Goal: Transaction & Acquisition: Purchase product/service

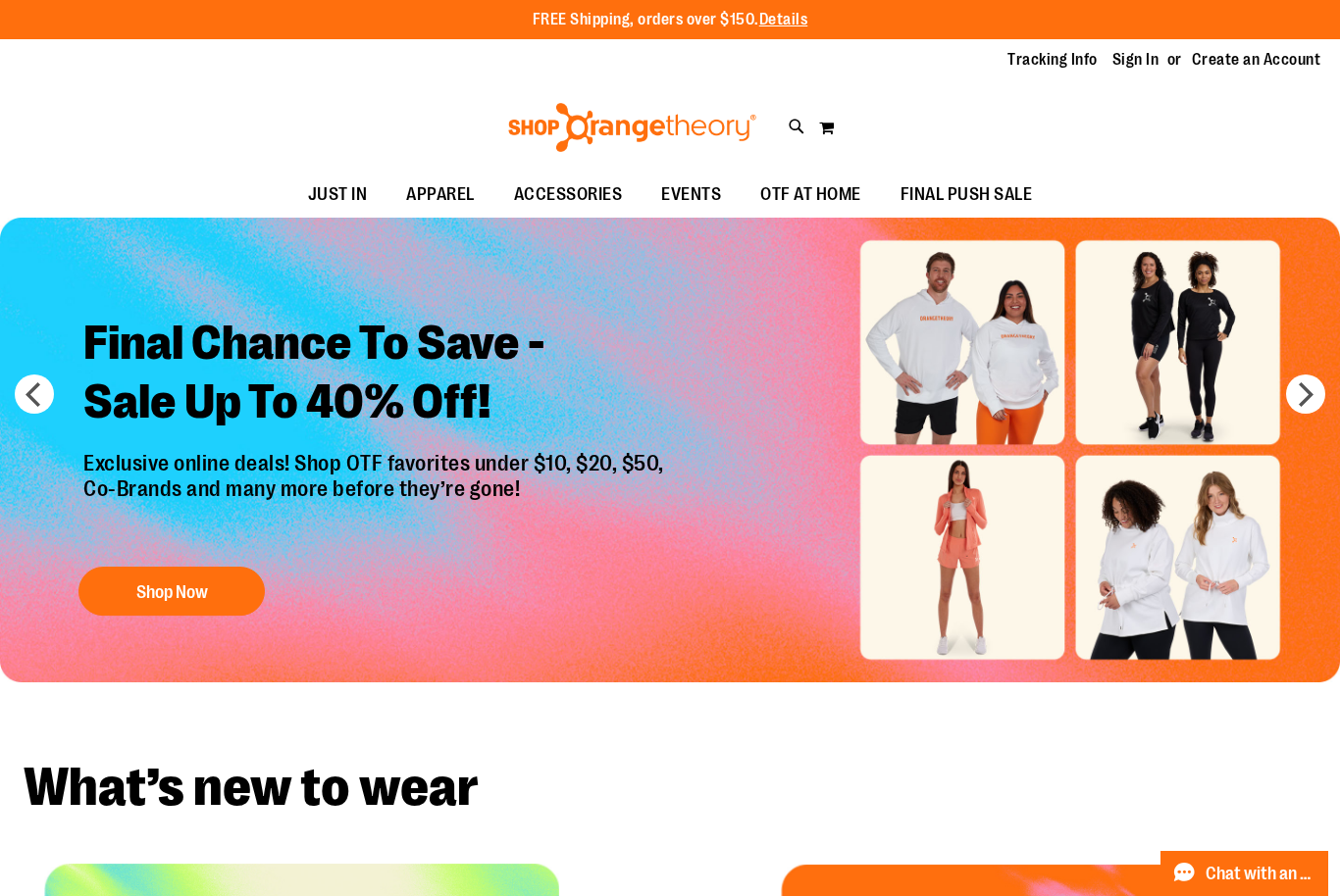
click at [1145, 62] on link "Sign In" at bounding box center [1136, 60] width 48 height 22
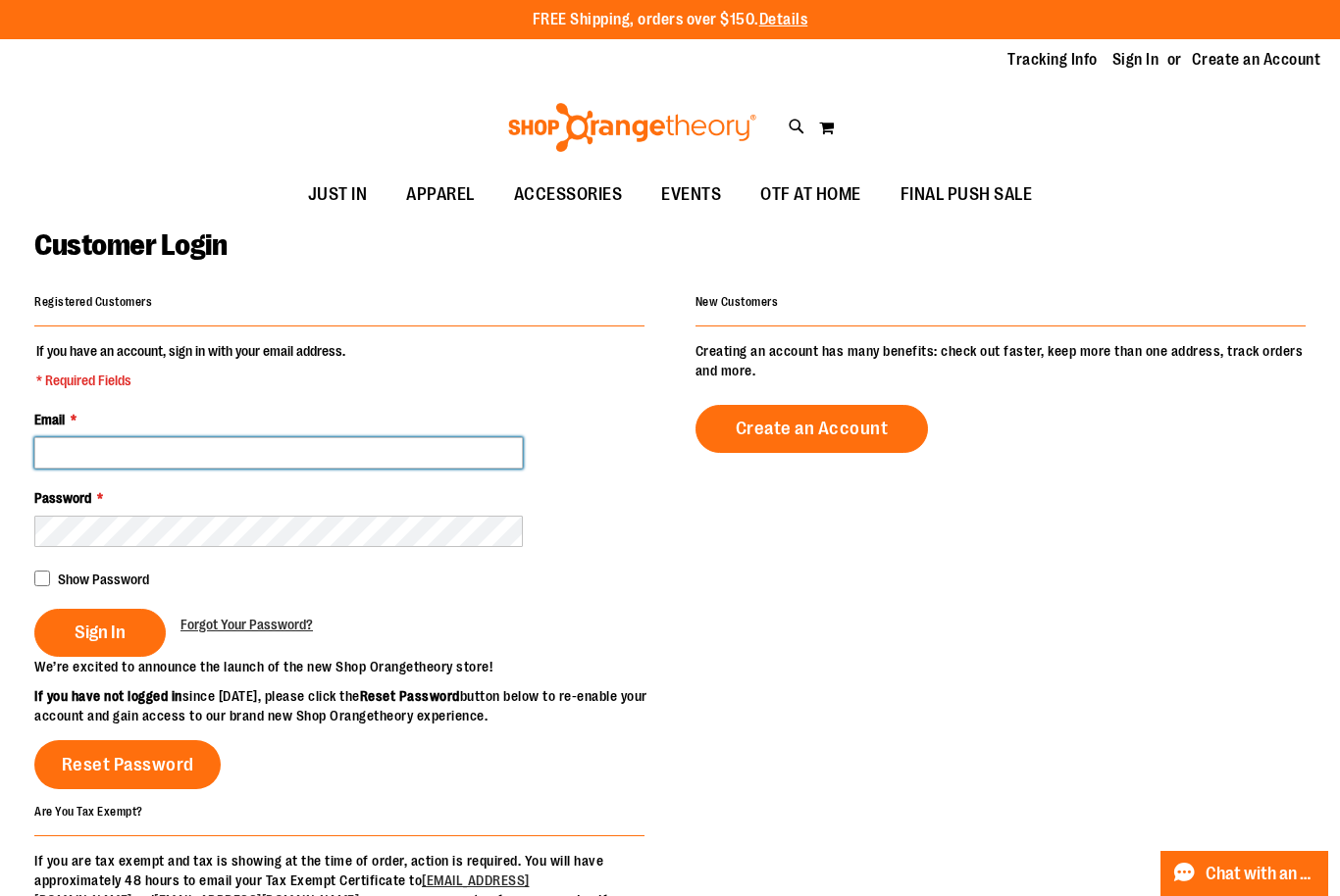
type input "**********"
click at [133, 625] on button "Sign In" at bounding box center [100, 633] width 132 height 49
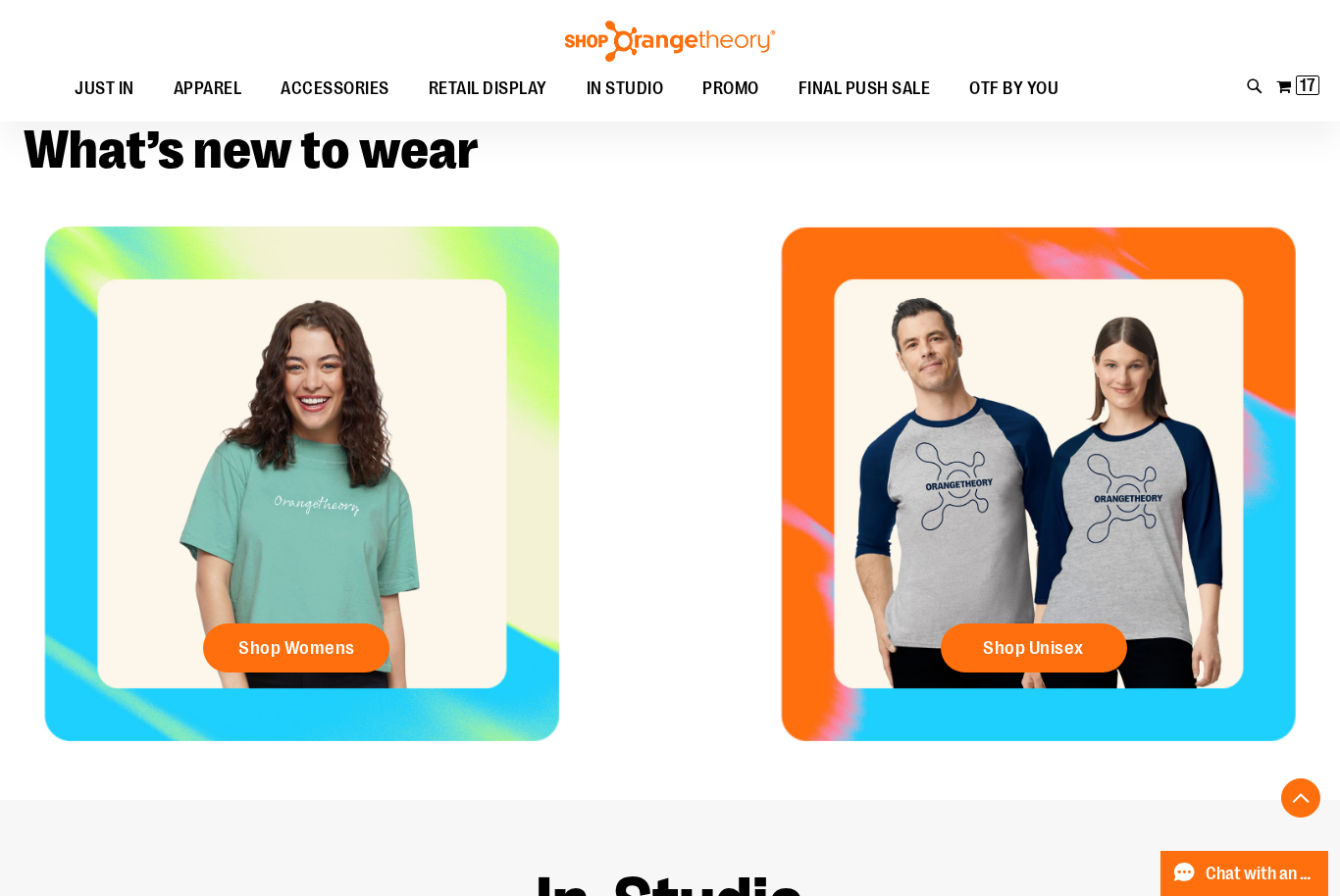
scroll to position [625, 0]
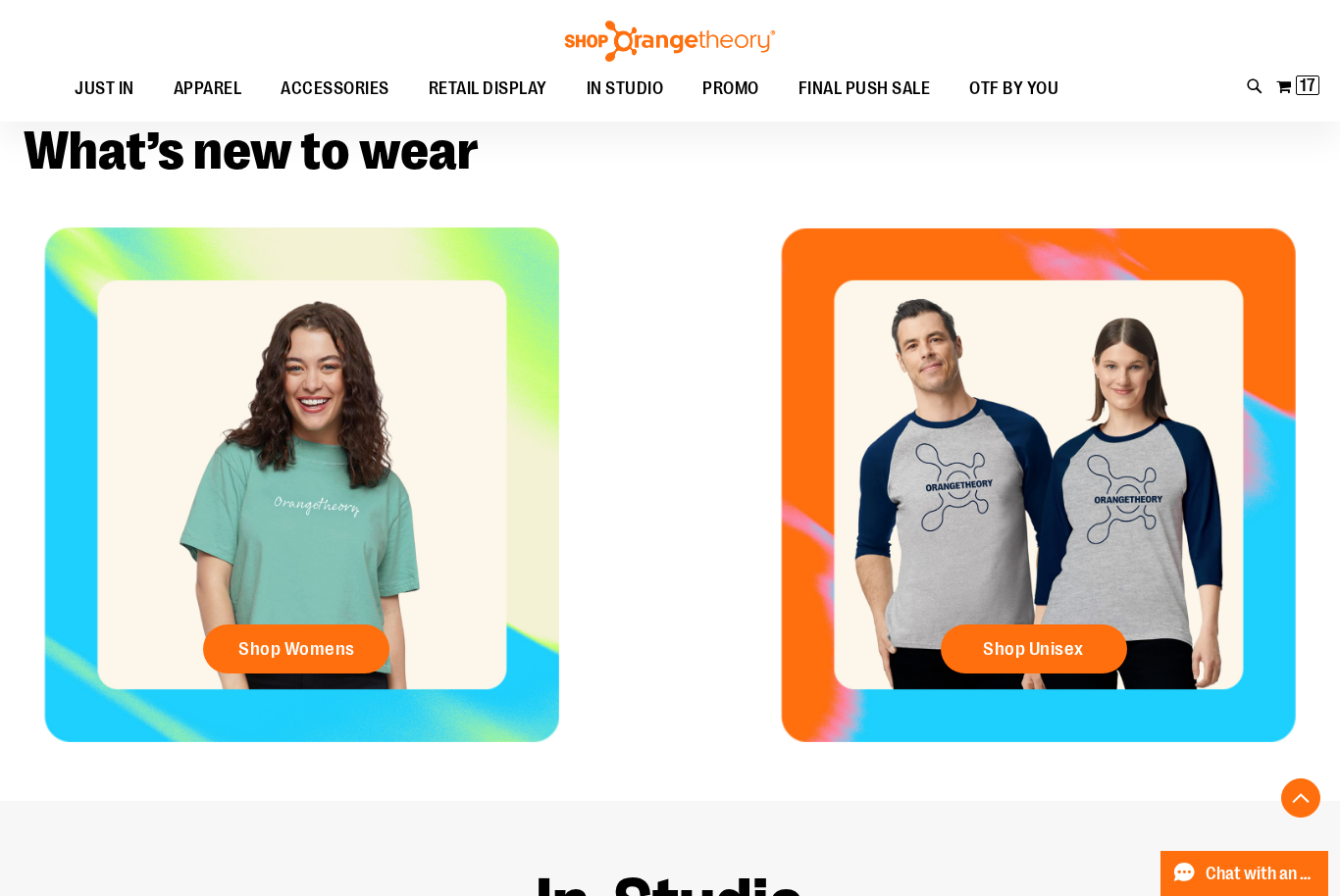
click at [1315, 87] on span "17 17 items" at bounding box center [1307, 85] width 24 height 20
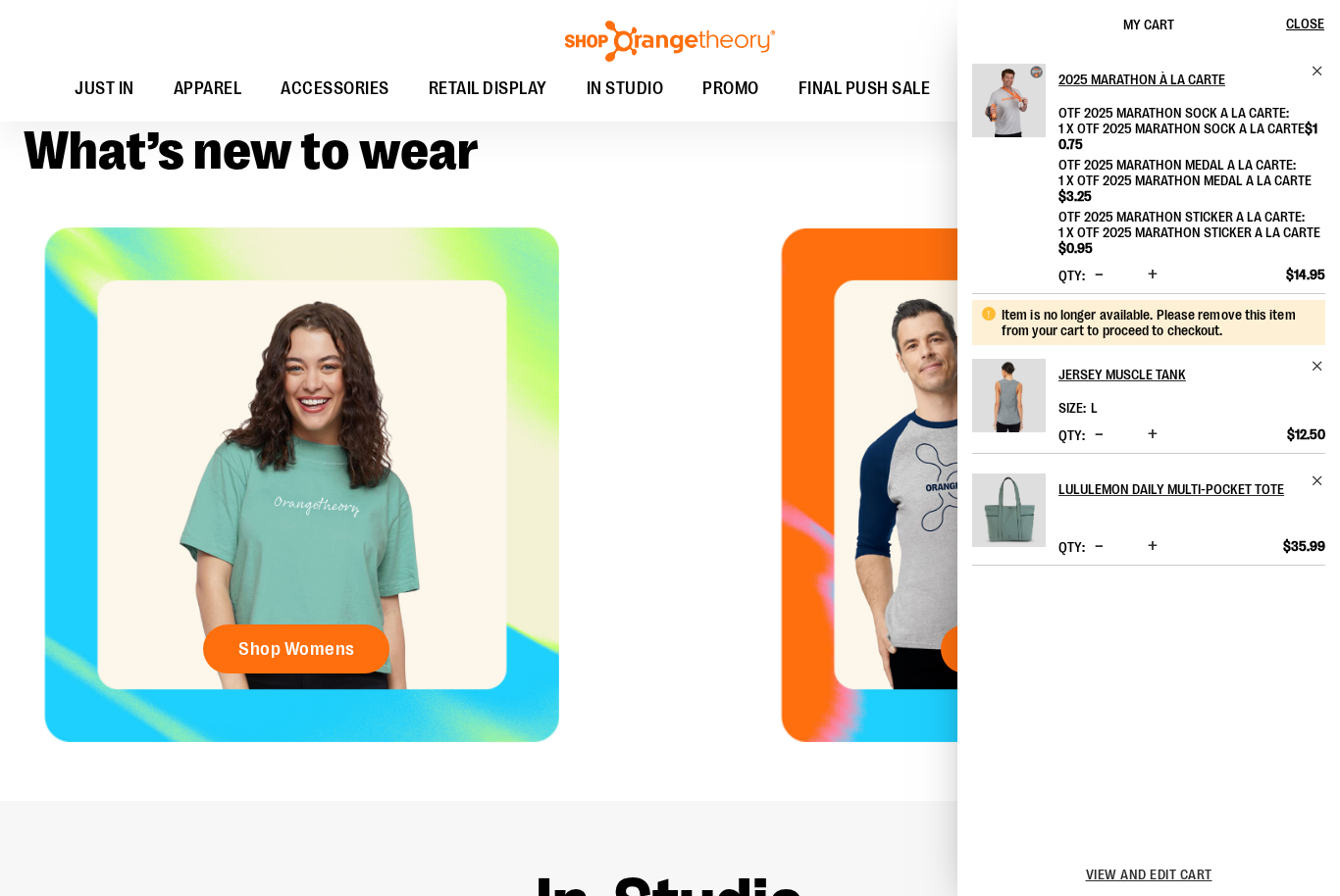
click at [1317, 373] on span "Remove item" at bounding box center [1317, 365] width 15 height 15
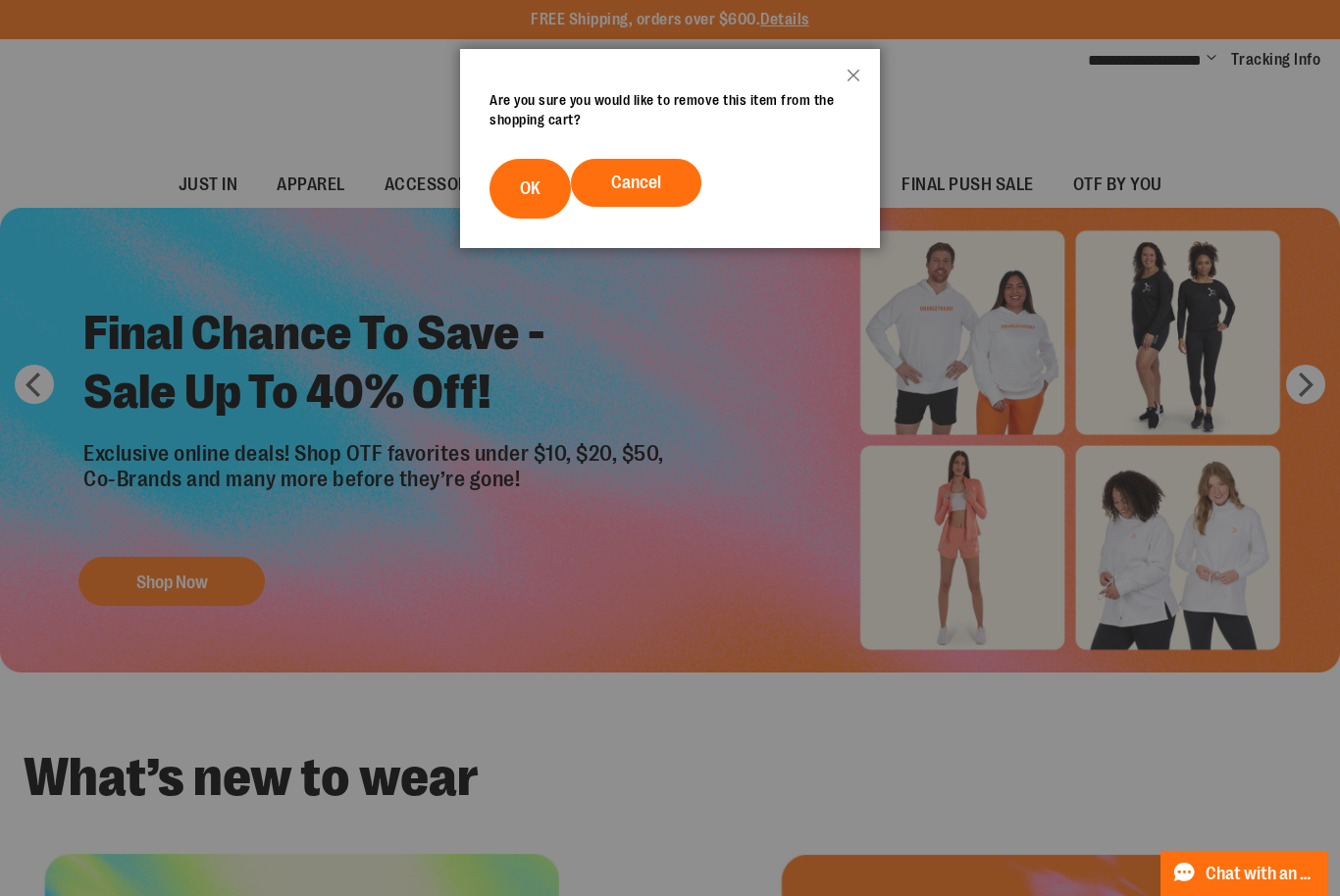
click at [536, 190] on span "OK" at bounding box center [530, 188] width 21 height 20
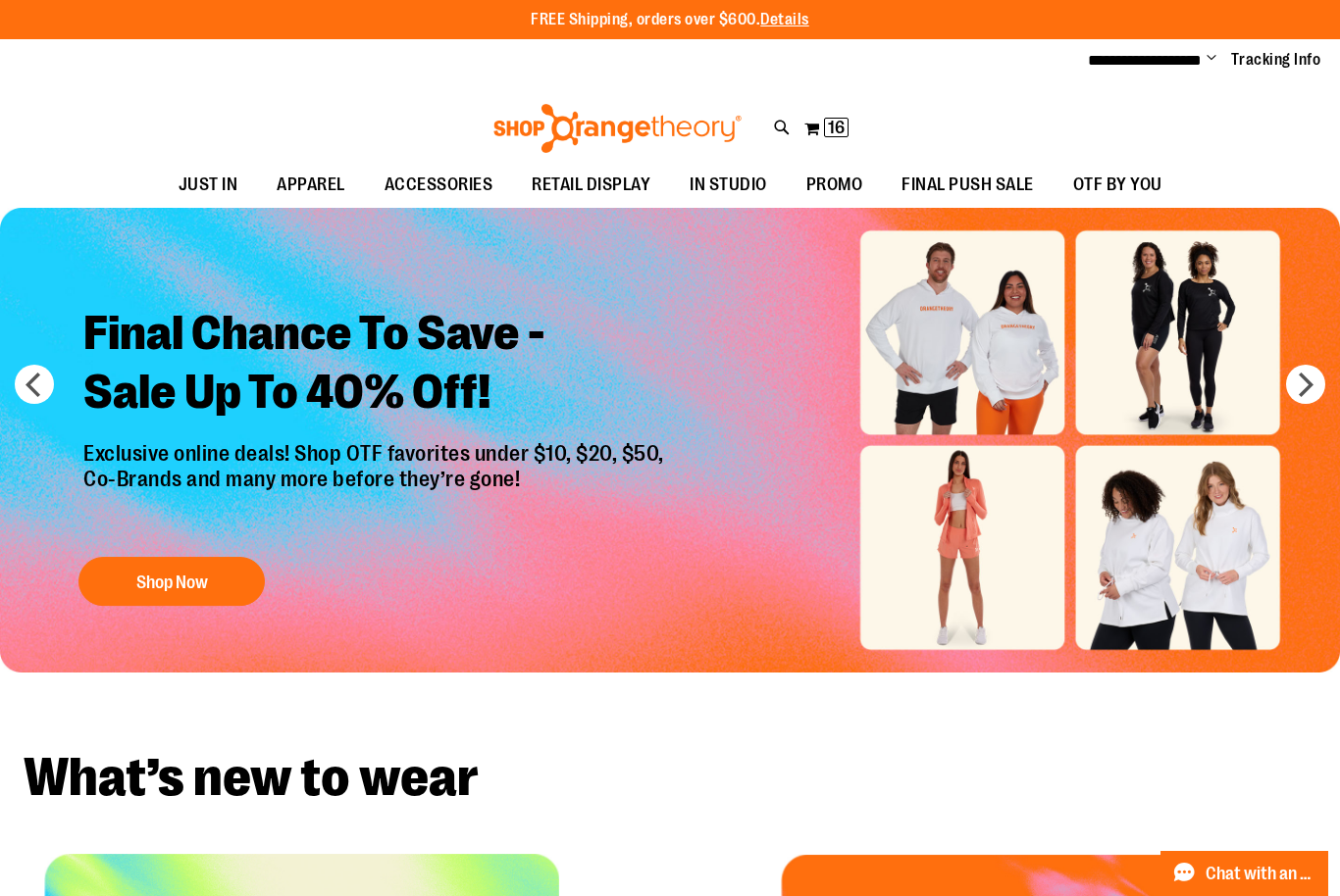
click at [845, 132] on span "16 16 items" at bounding box center [836, 128] width 25 height 20
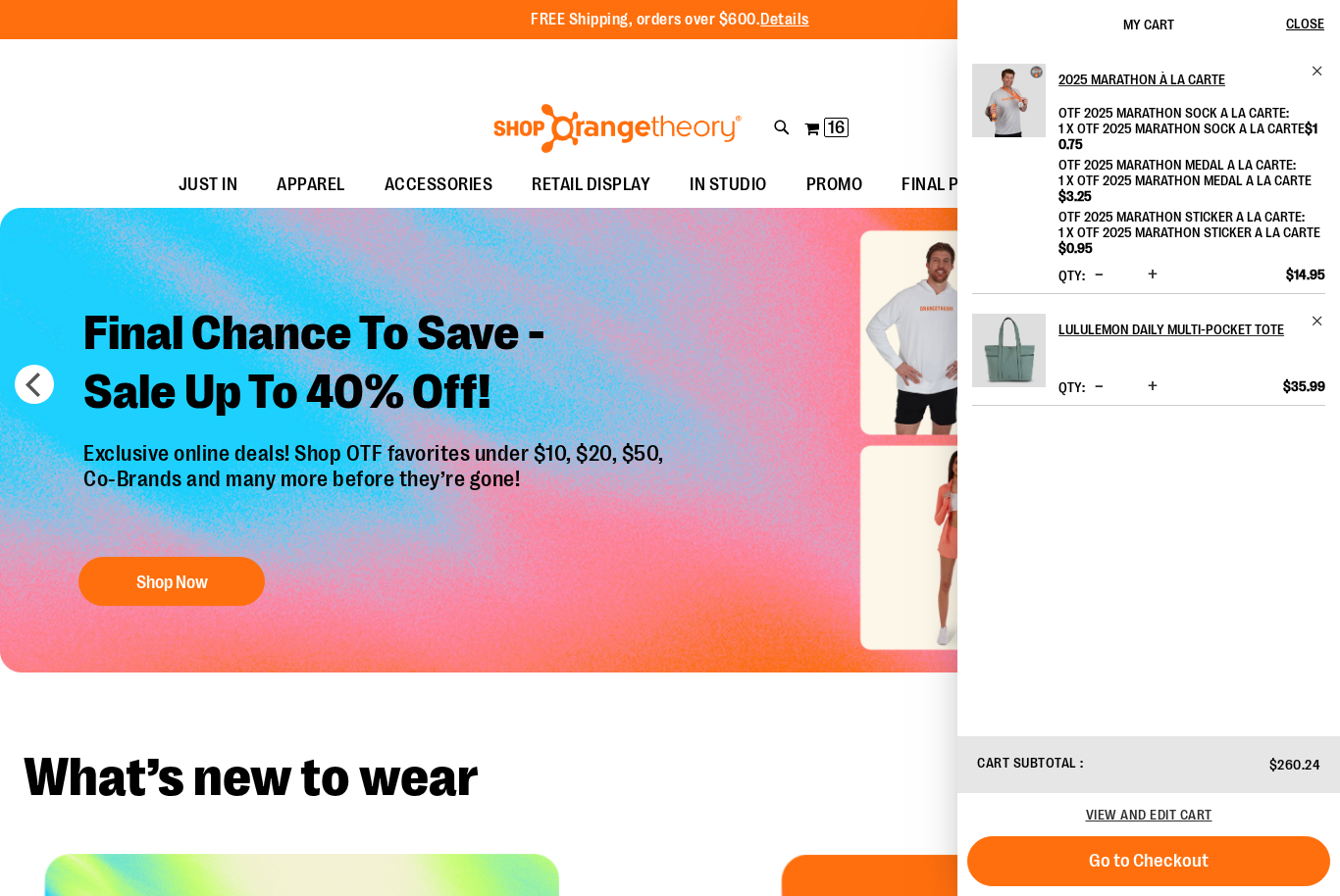
click at [1321, 323] on span "Remove item" at bounding box center [1317, 321] width 15 height 15
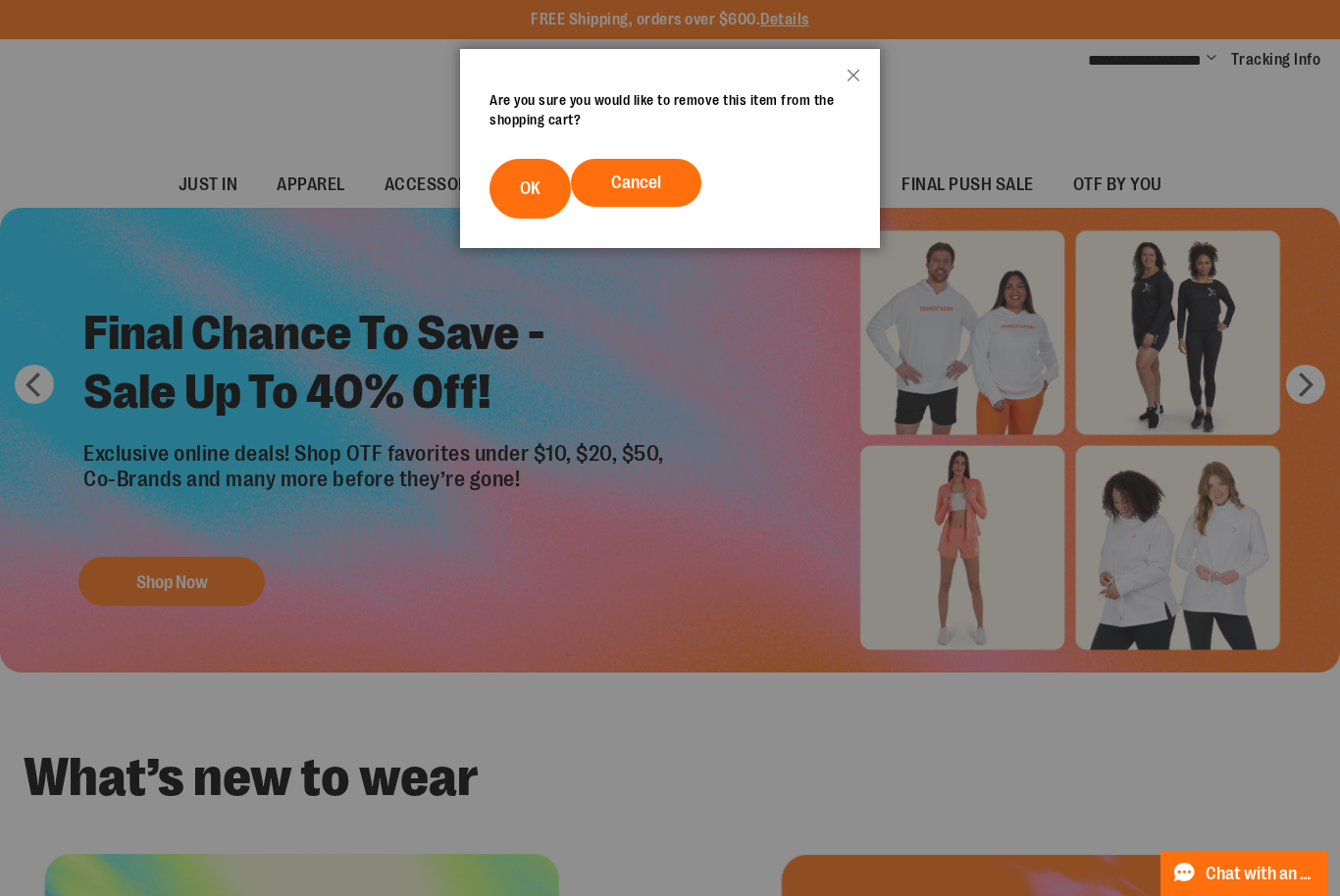
click at [527, 193] on span "OK" at bounding box center [530, 188] width 21 height 20
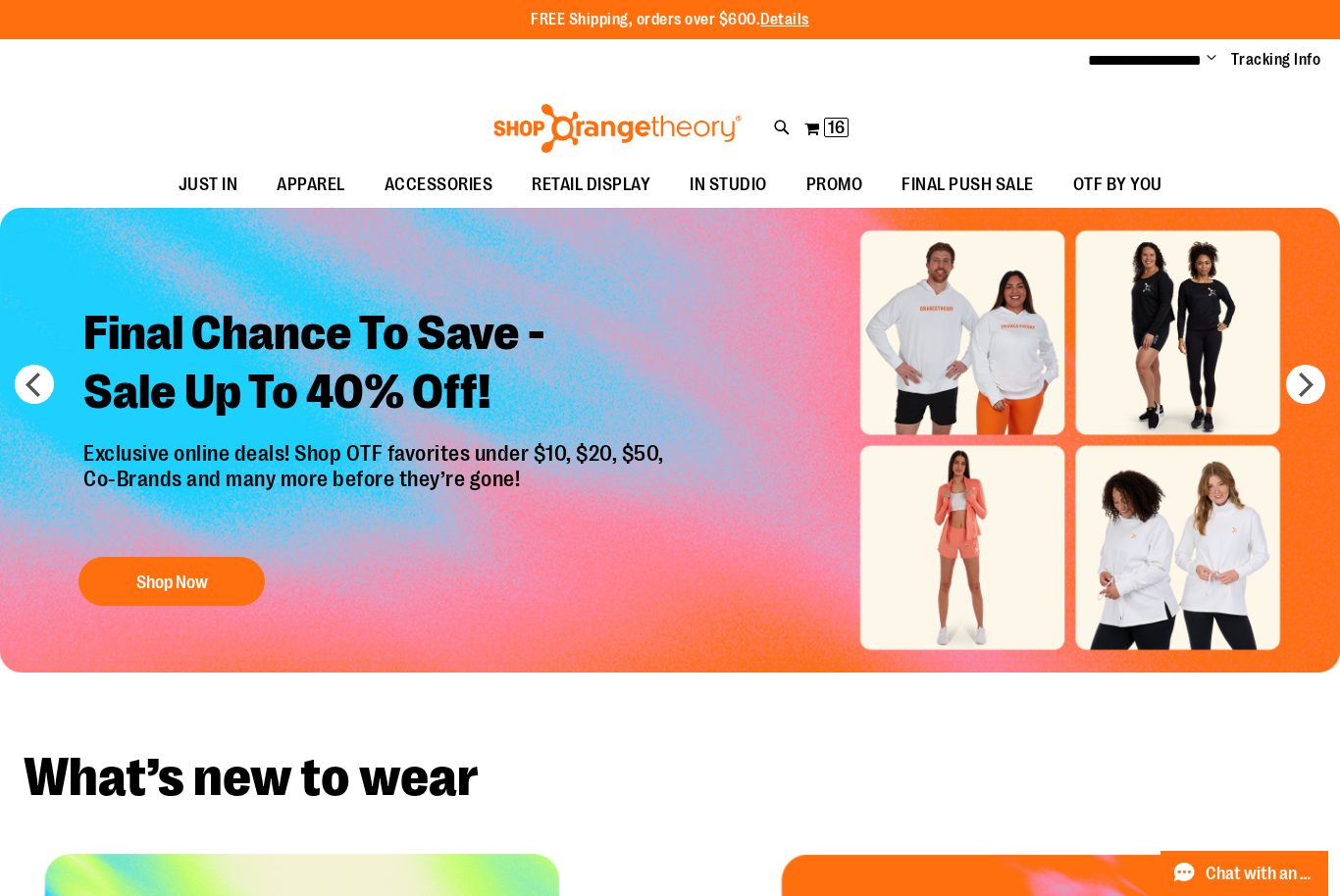
click at [778, 126] on icon at bounding box center [781, 128] width 17 height 23
click at [716, 126] on input "Search" at bounding box center [670, 110] width 1060 height 64
click at [1300, 153] on div "Search ********* Popular Suggestions Advanced Search # Type at least 3 characte…" at bounding box center [670, 448] width 1340 height 896
type input "*********"
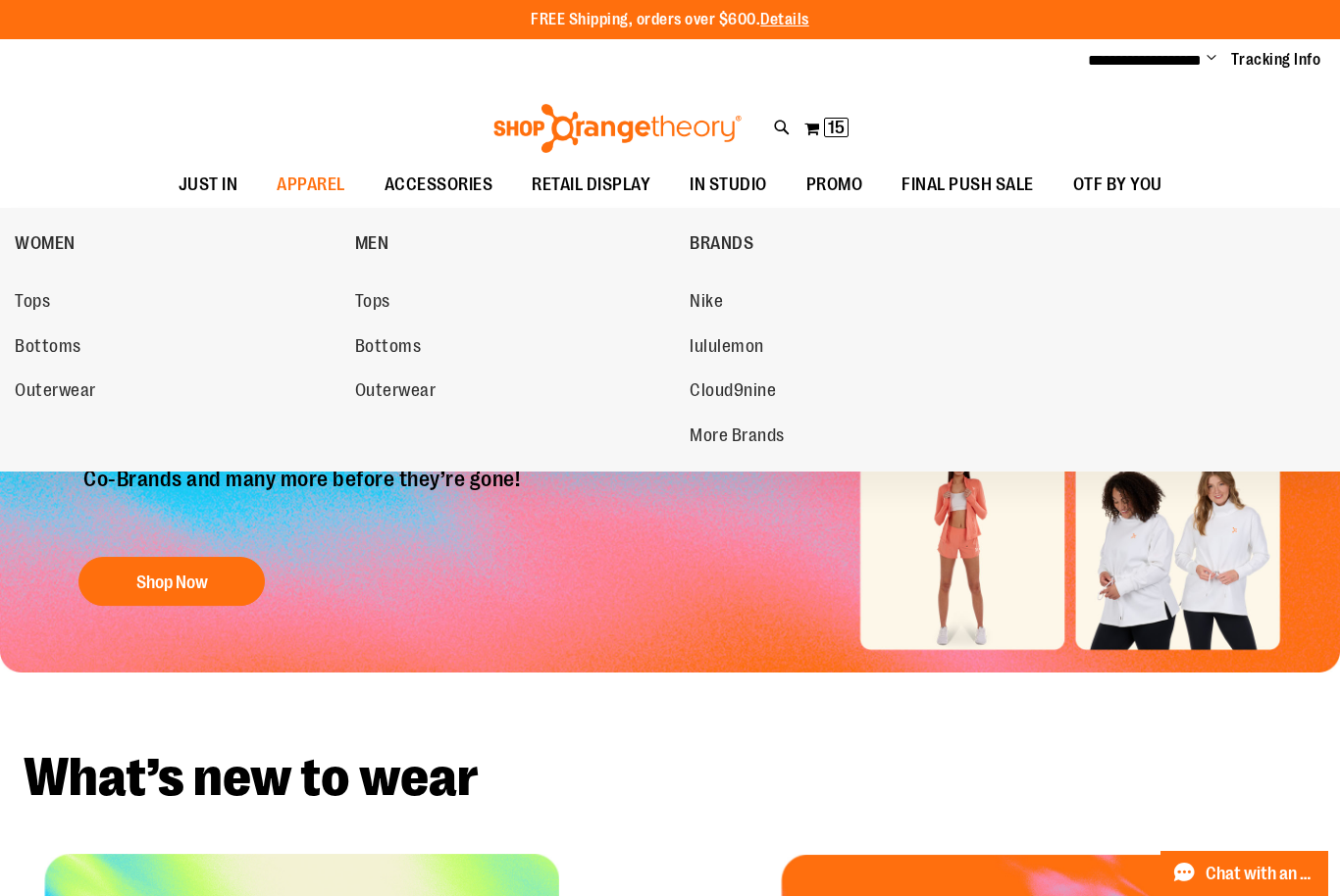
click at [79, 384] on span "Outerwear" at bounding box center [55, 392] width 81 height 25
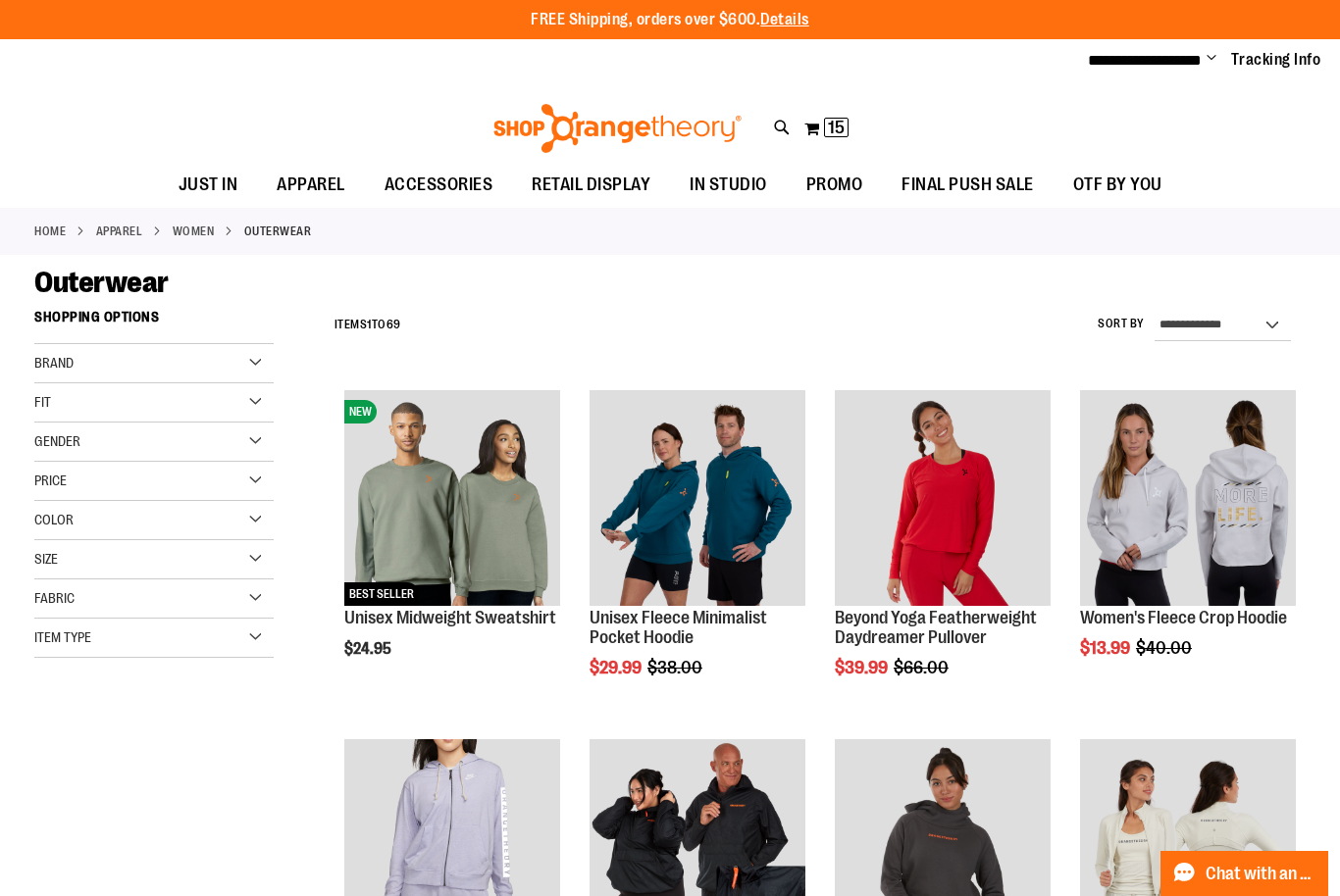
click at [1174, 867] on span "Quickview" at bounding box center [1126, 893] width 93 height 51
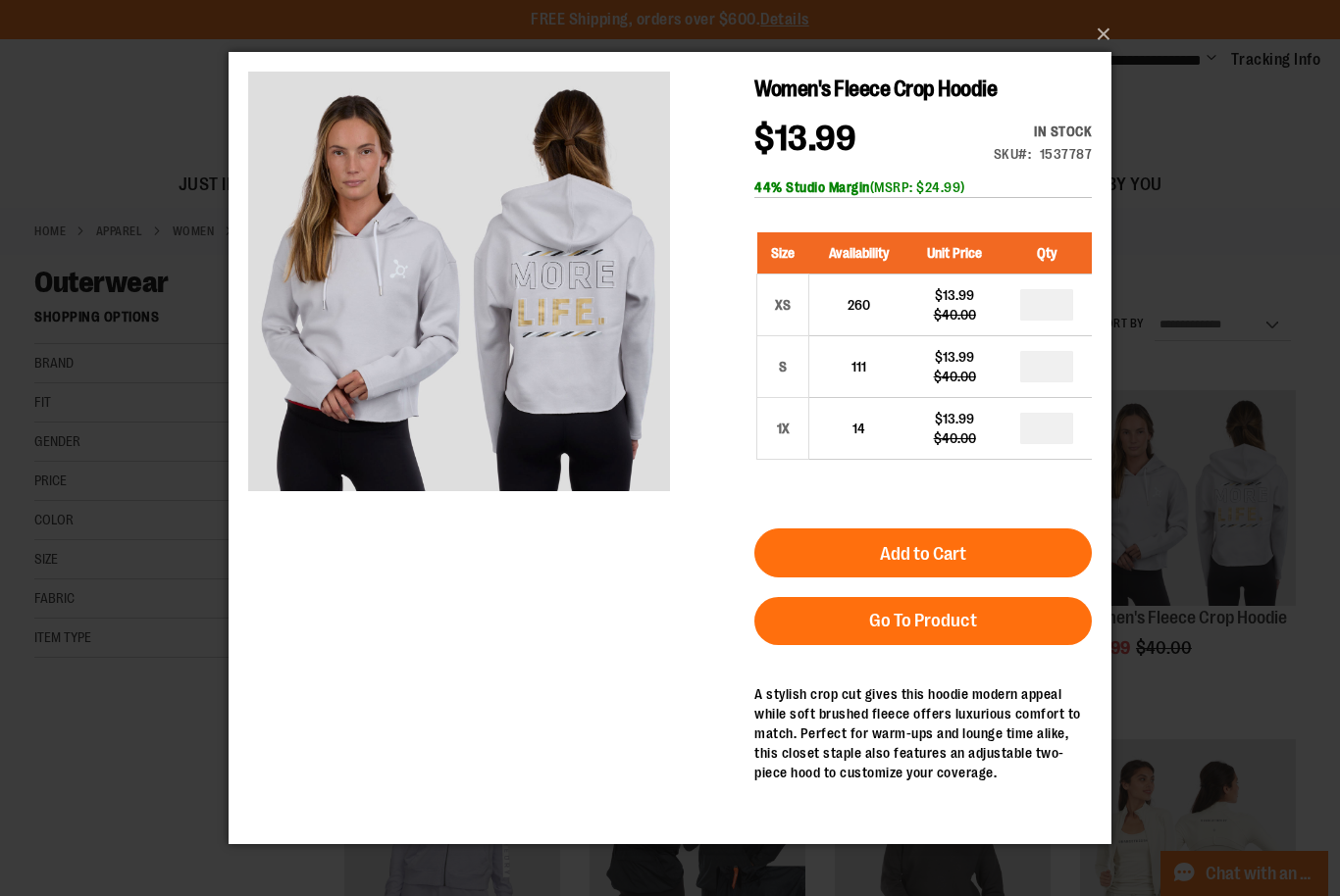
click at [1109, 21] on button "×" at bounding box center [675, 35] width 882 height 44
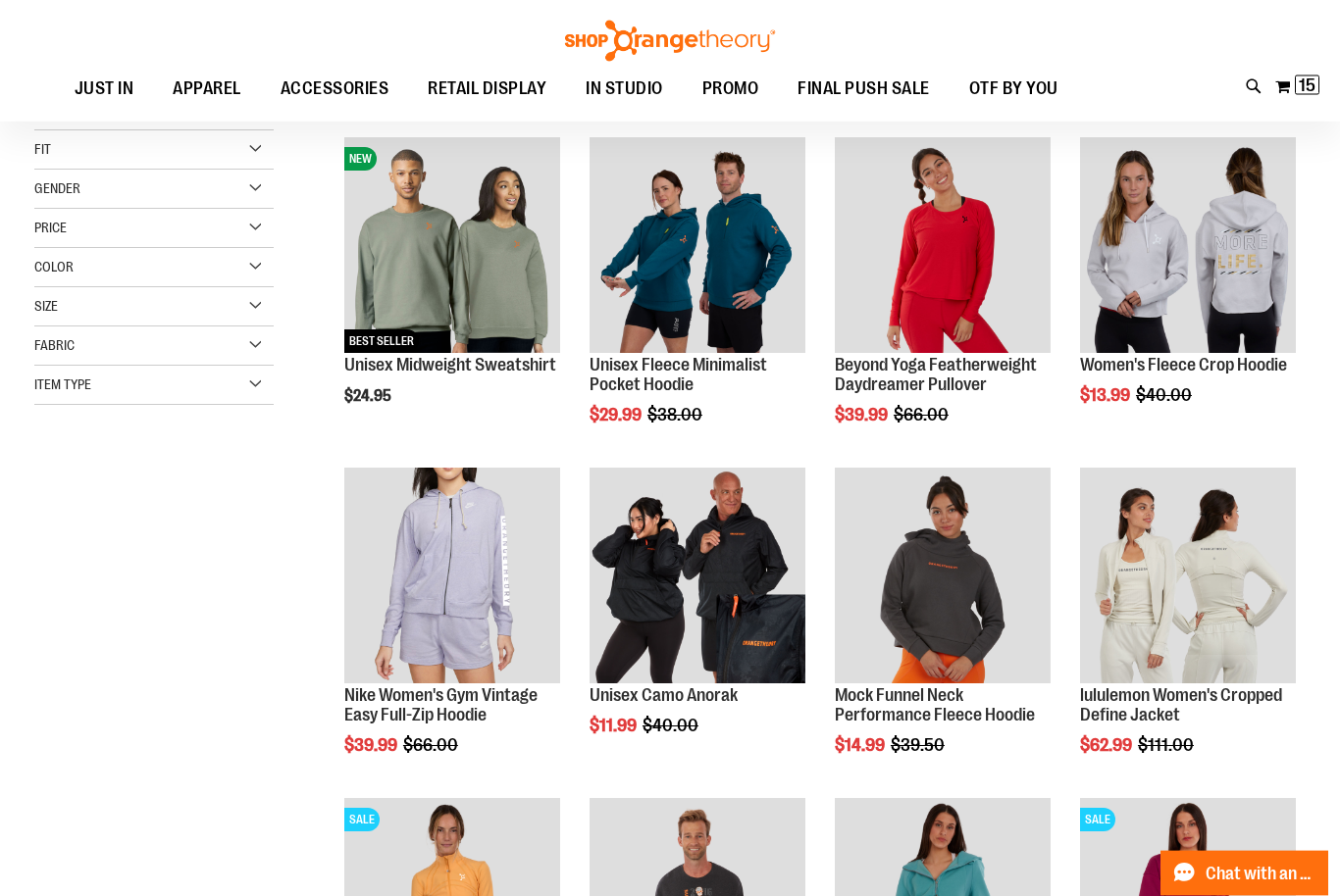
scroll to position [256, 0]
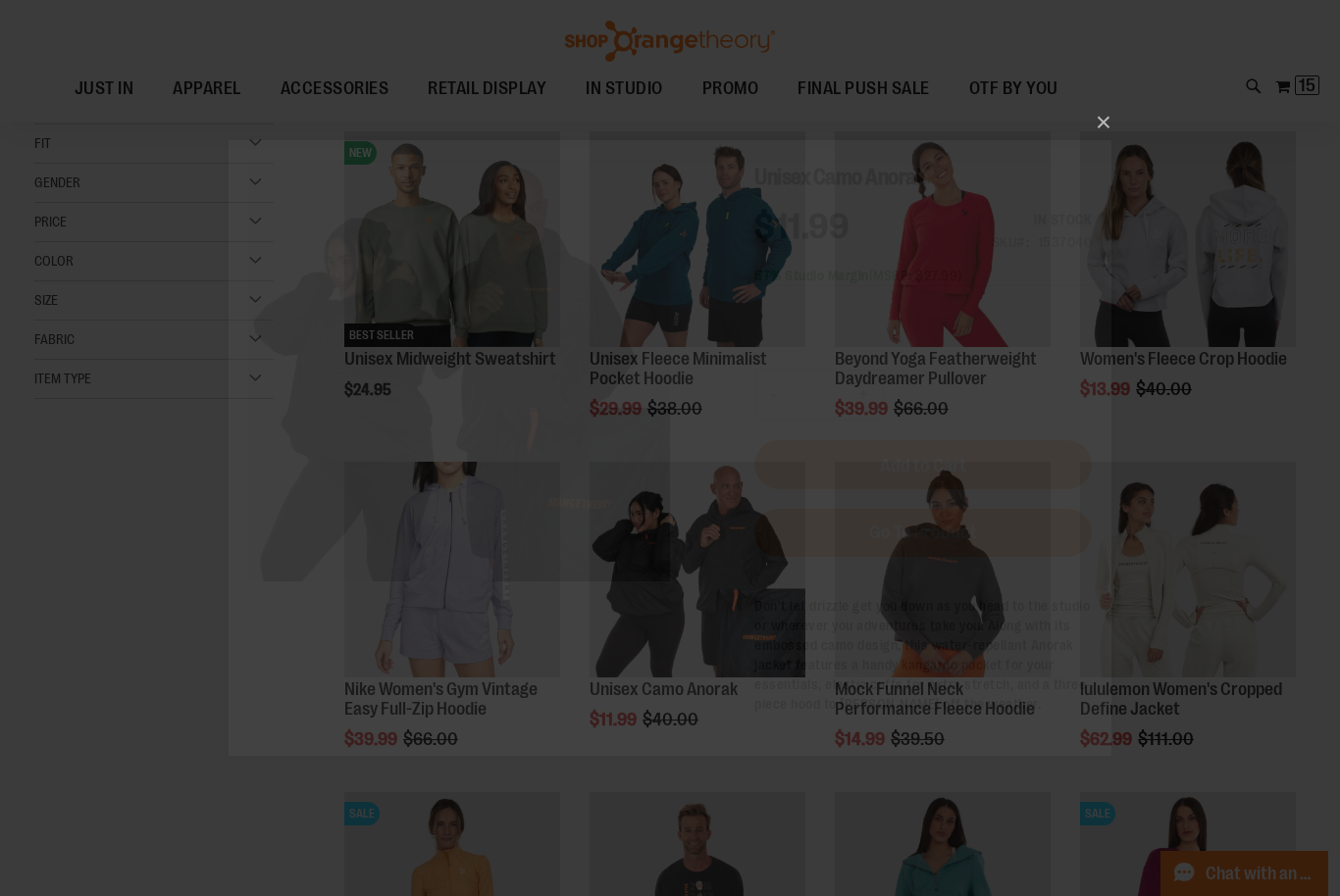
scroll to position [0, 0]
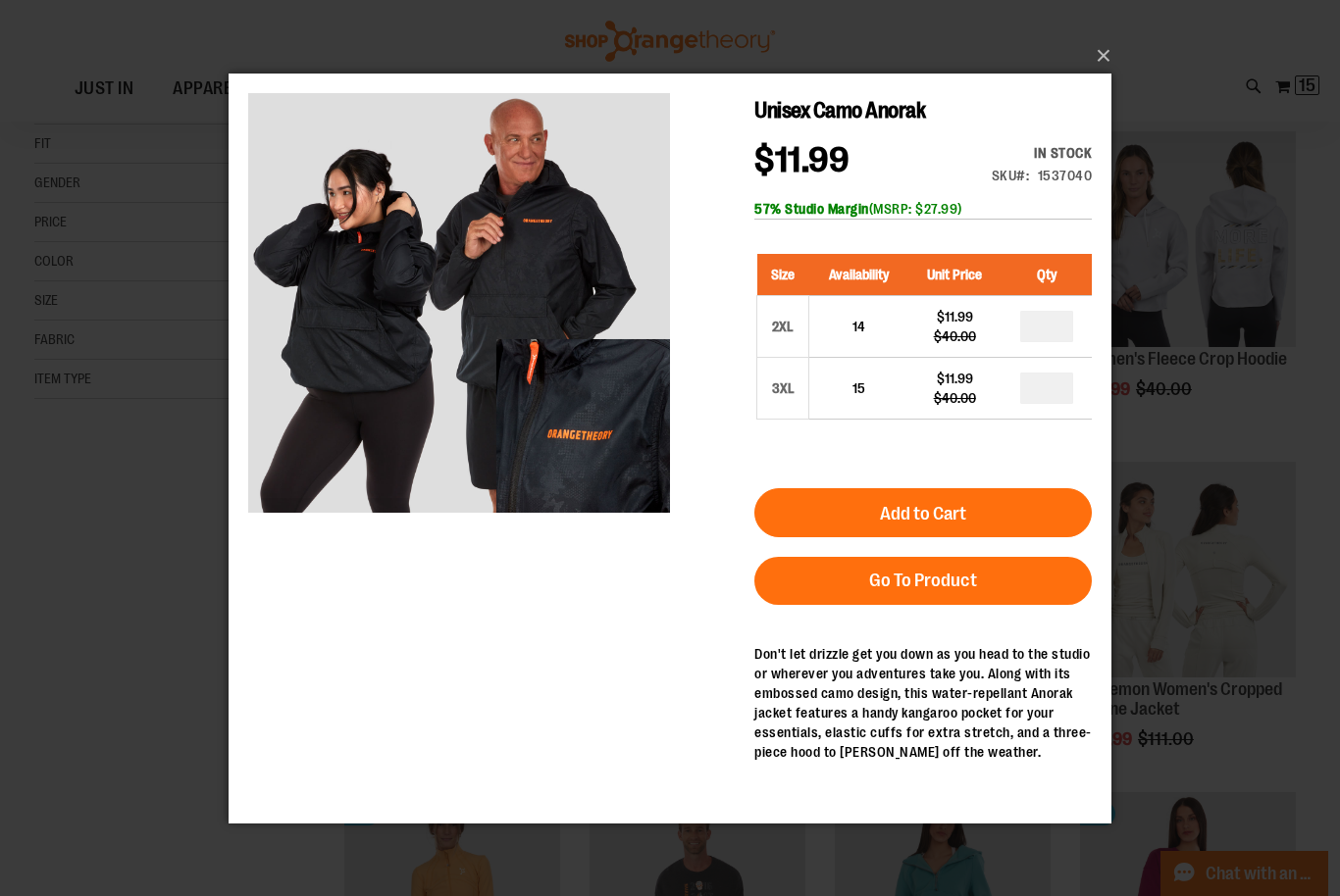
click at [1114, 77] on button "×" at bounding box center [675, 56] width 882 height 44
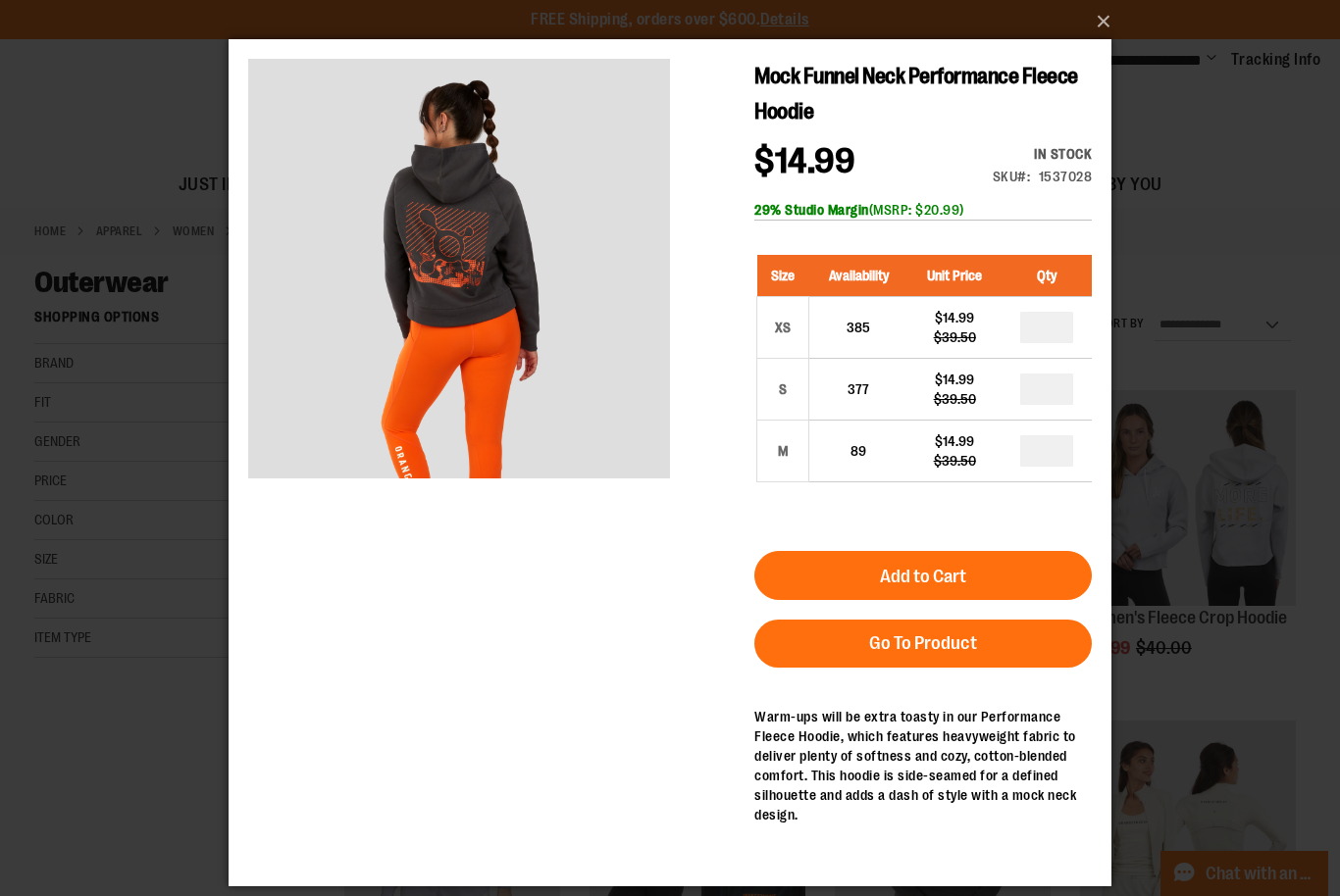
click at [1109, 7] on button "×" at bounding box center [675, 22] width 882 height 44
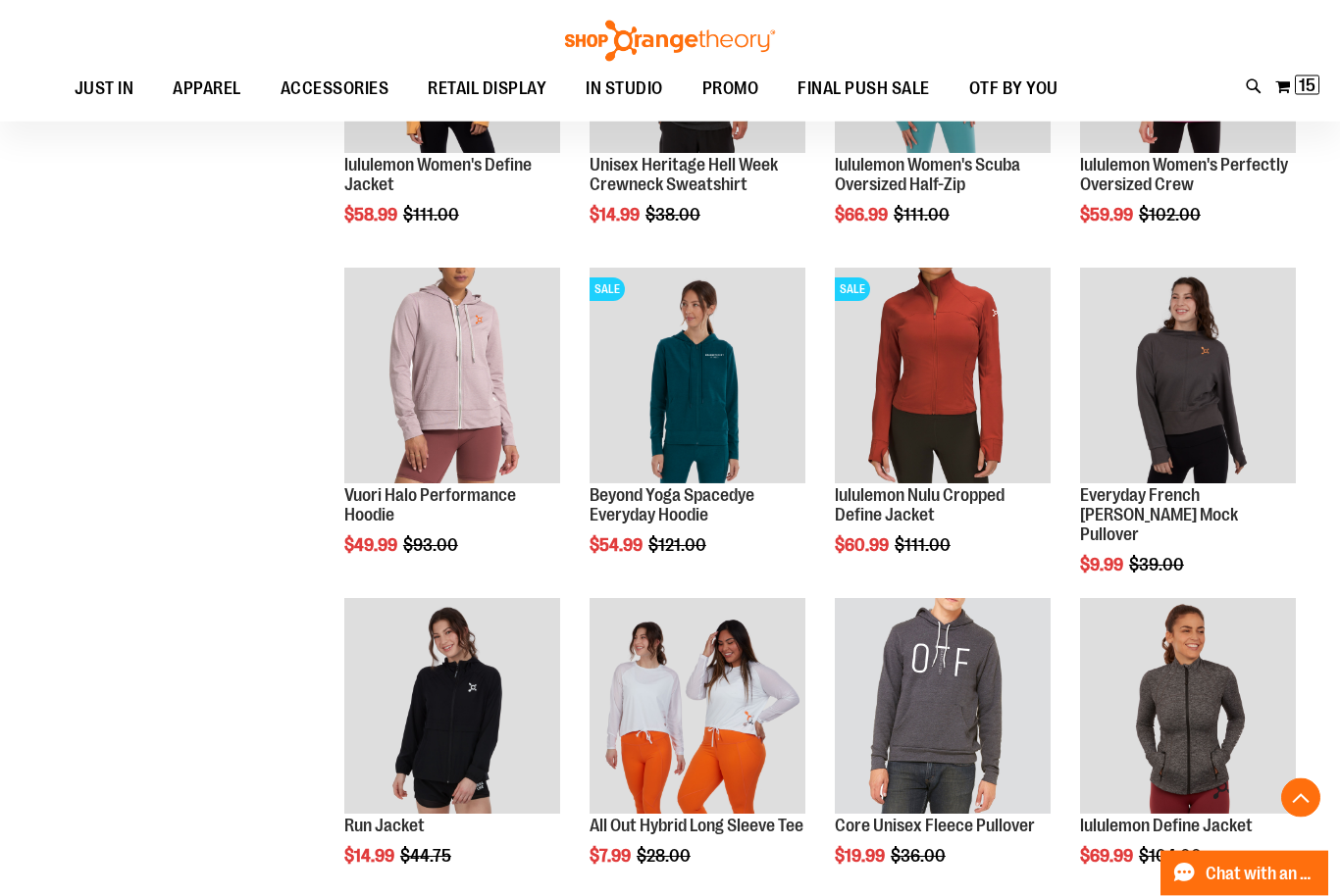
scroll to position [1112, 0]
click at [1174, 783] on span "Quickview" at bounding box center [1126, 809] width 93 height 51
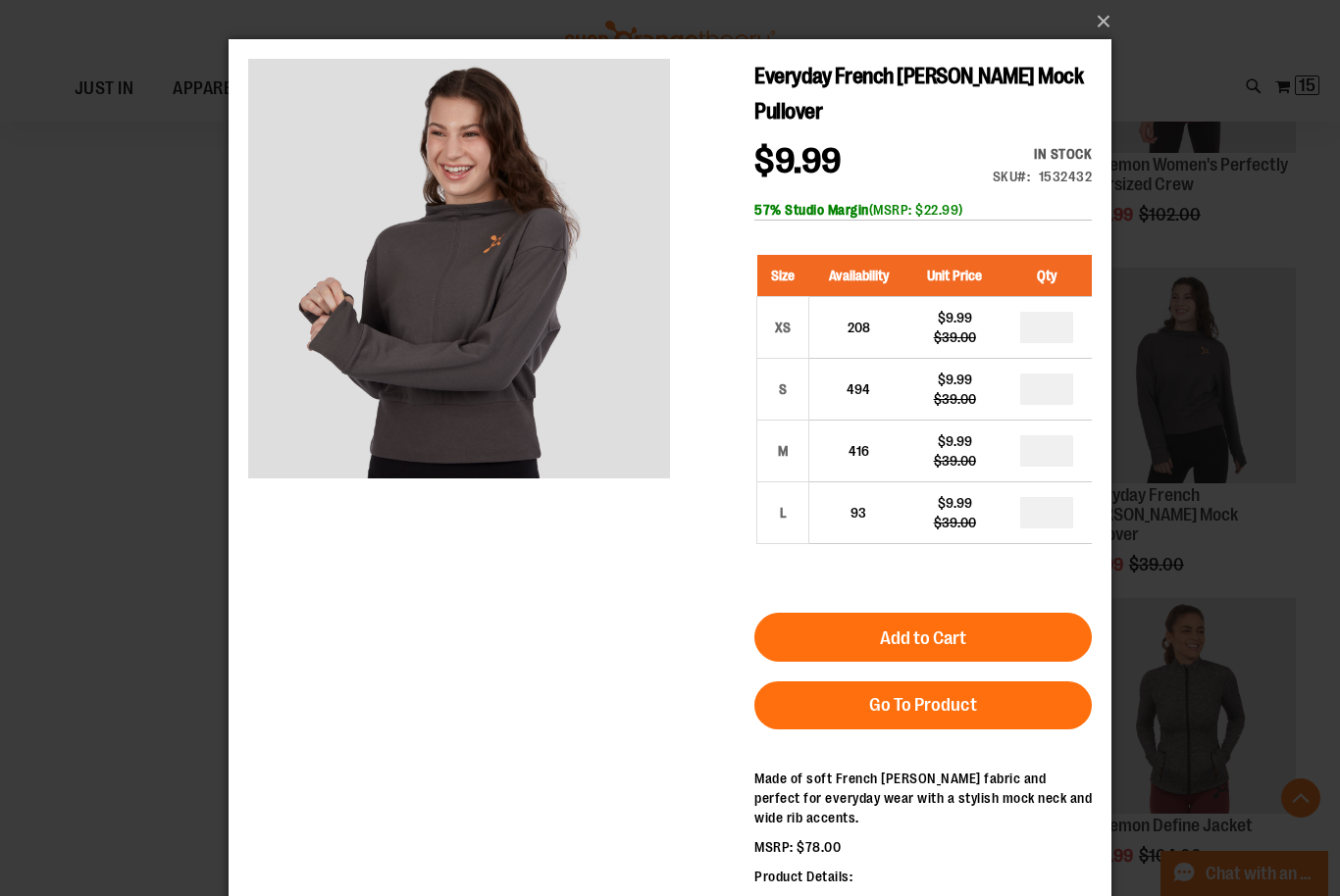
scroll to position [0, 0]
click at [1109, 28] on button "×" at bounding box center [675, 22] width 882 height 44
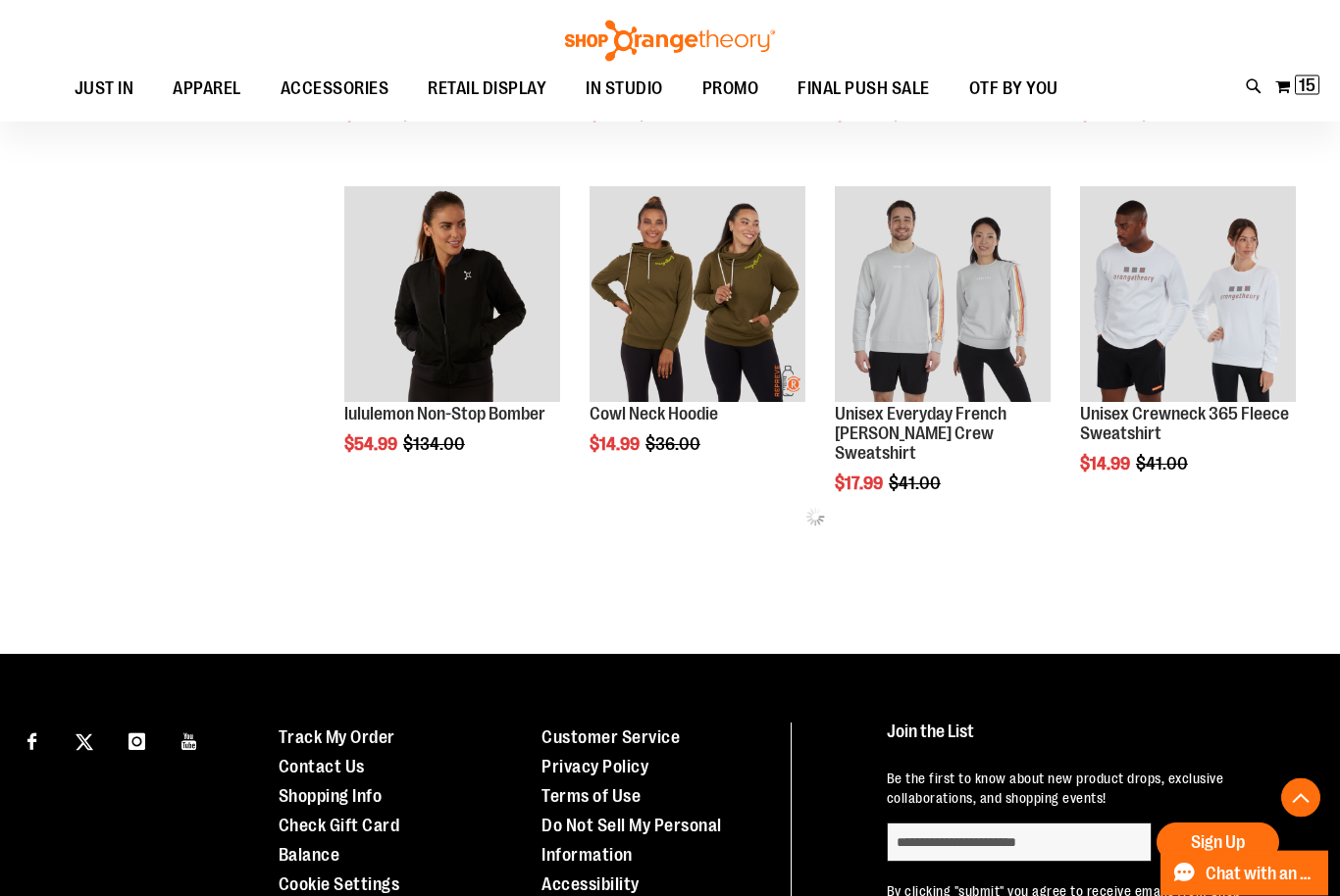
scroll to position [1854, 0]
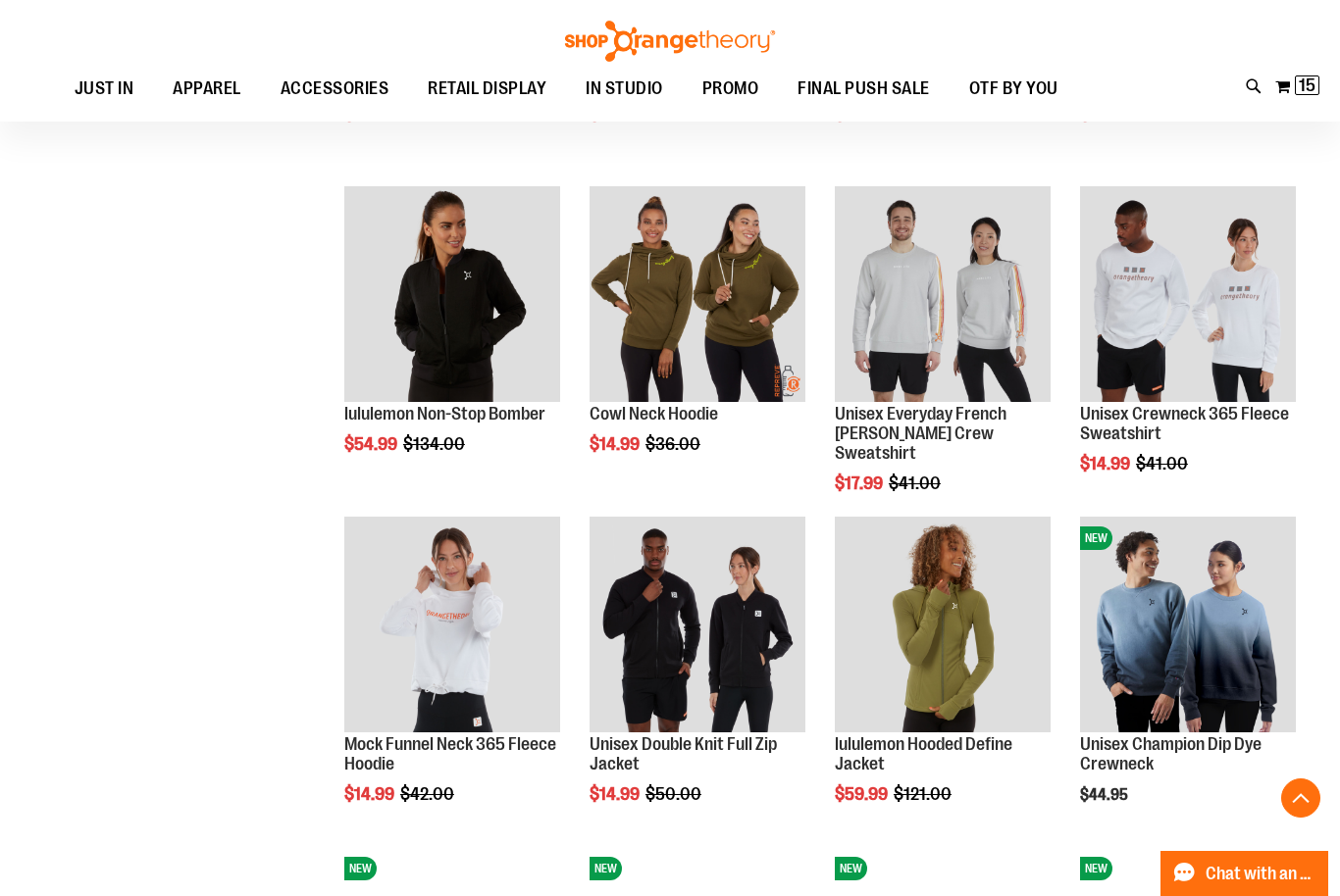
click at [928, 702] on span "Quickview" at bounding box center [881, 728] width 93 height 51
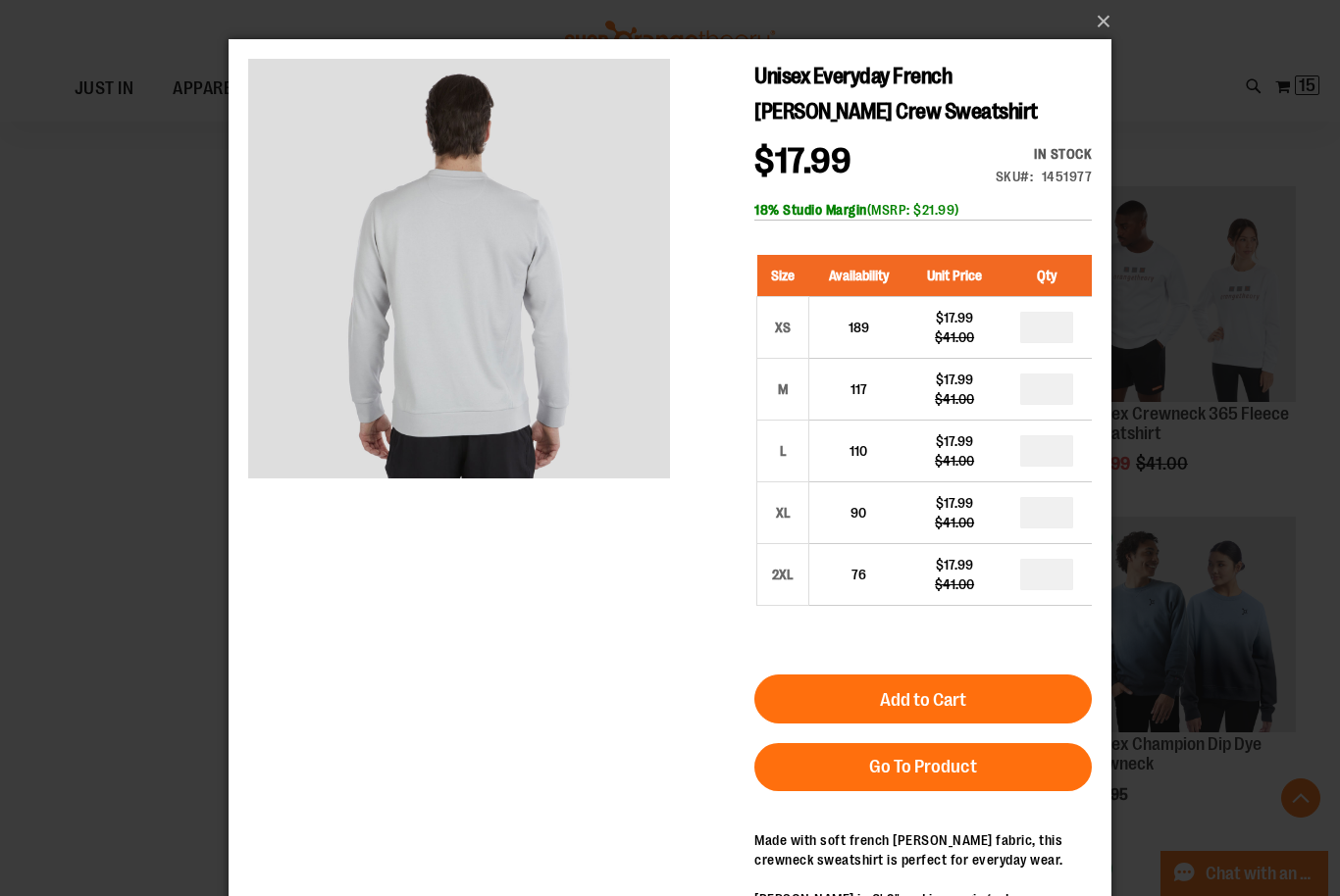
scroll to position [0, 0]
click at [1111, 26] on button "×" at bounding box center [675, 22] width 882 height 44
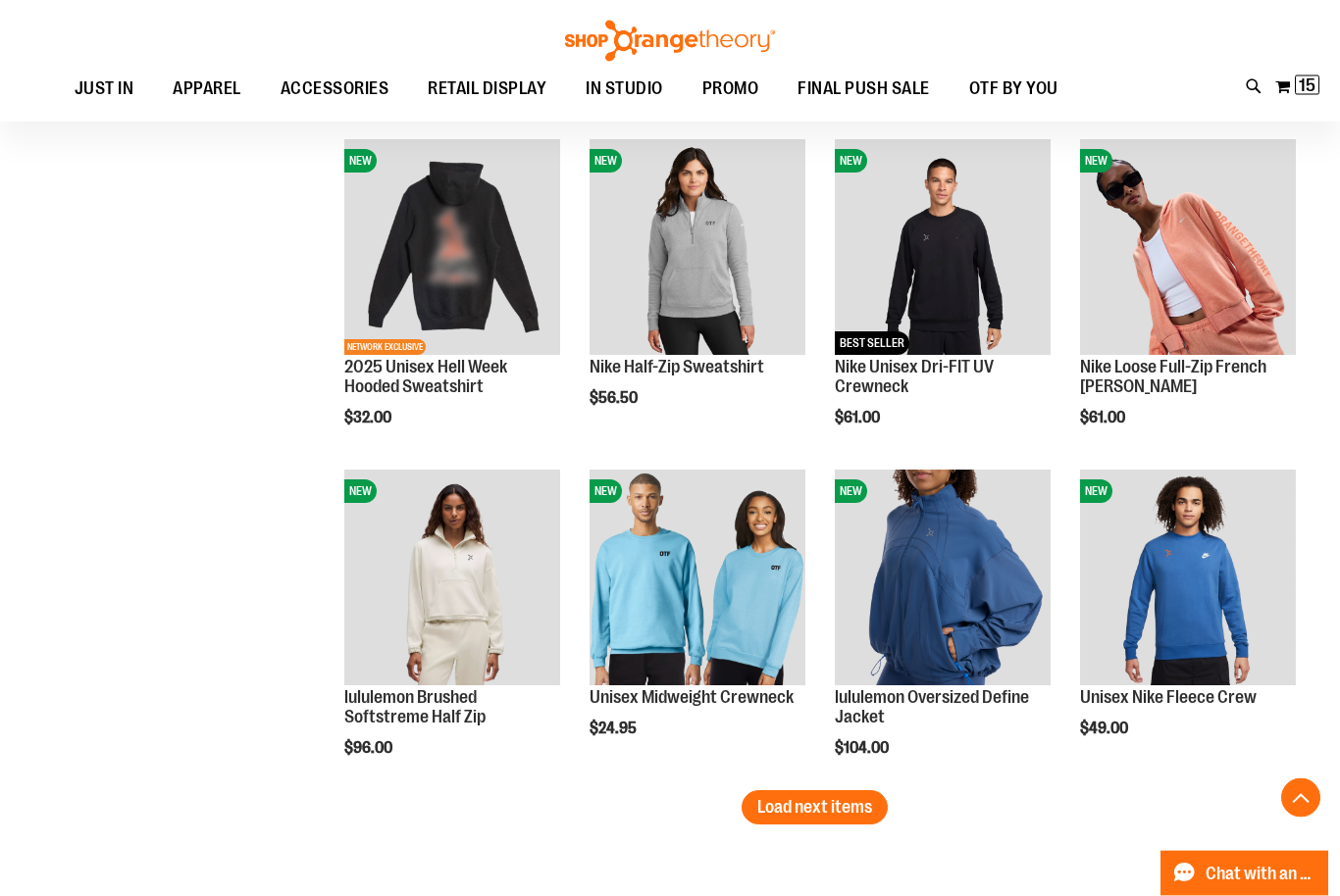
scroll to position [2562, 0]
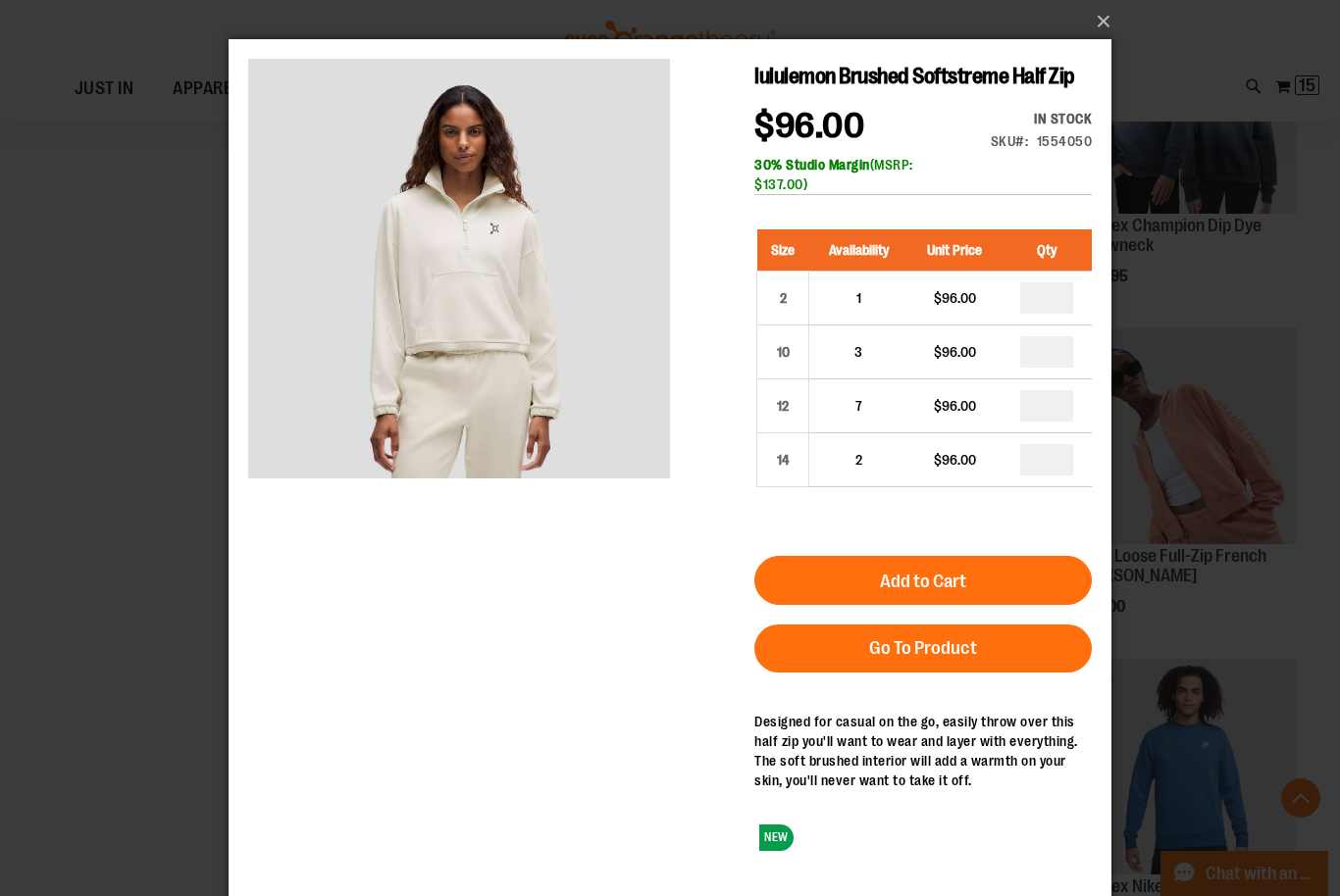
scroll to position [0, 0]
click at [1114, 24] on button "×" at bounding box center [675, 22] width 882 height 44
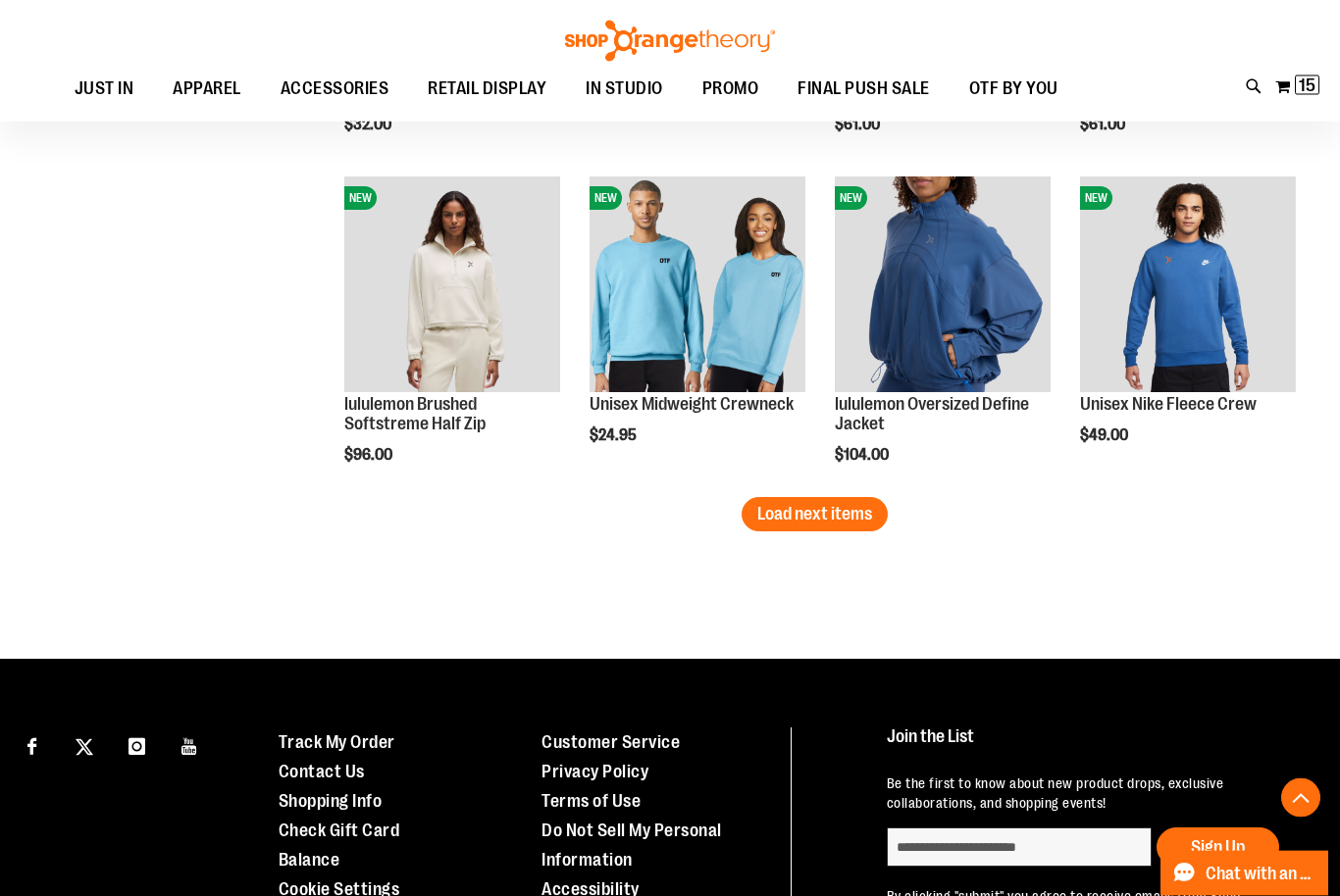
scroll to position [2855, 0]
click at [856, 532] on button "Load next items" at bounding box center [815, 514] width 147 height 35
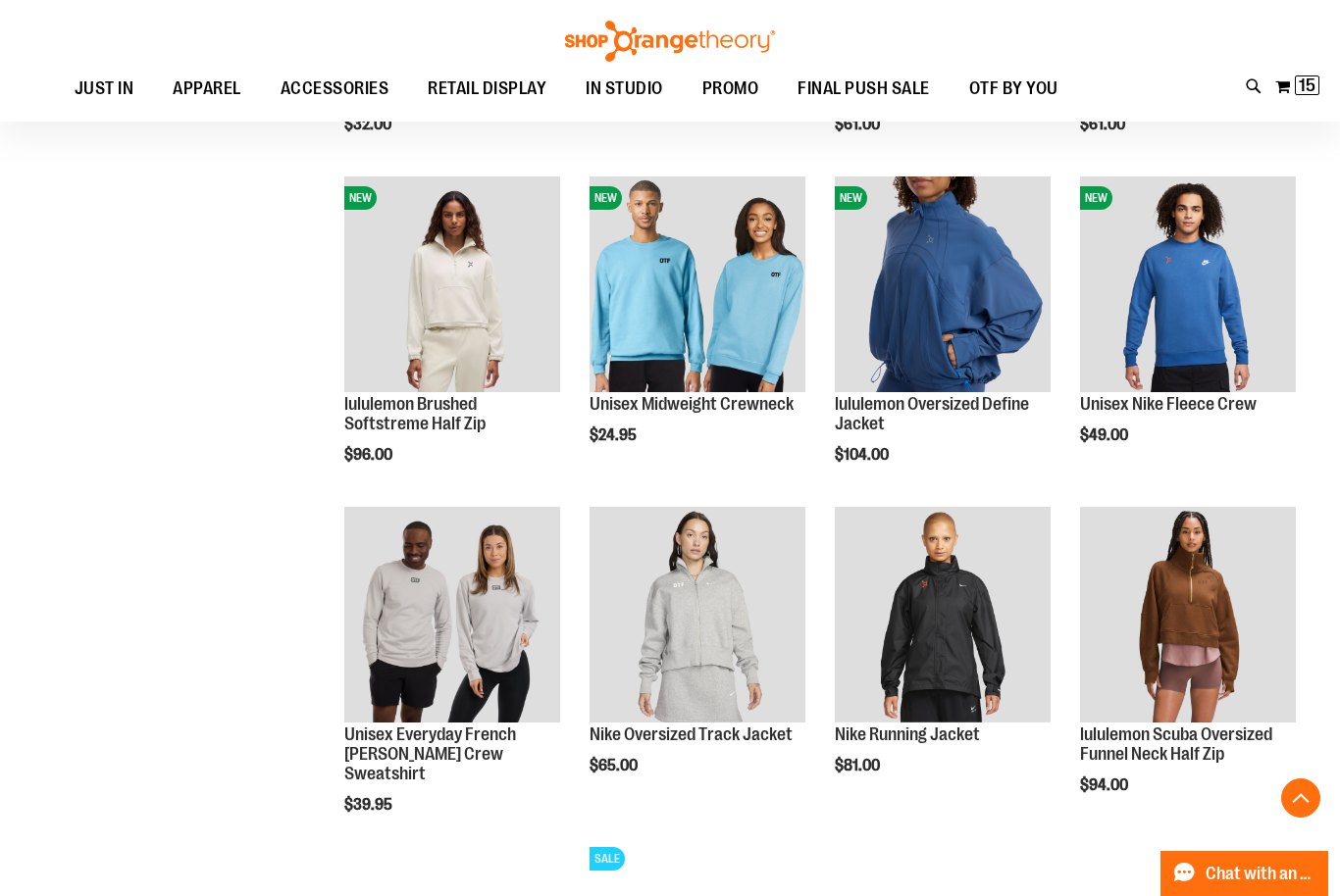
click at [1174, 653] on span "Quickview" at bounding box center [1126, 679] width 93 height 51
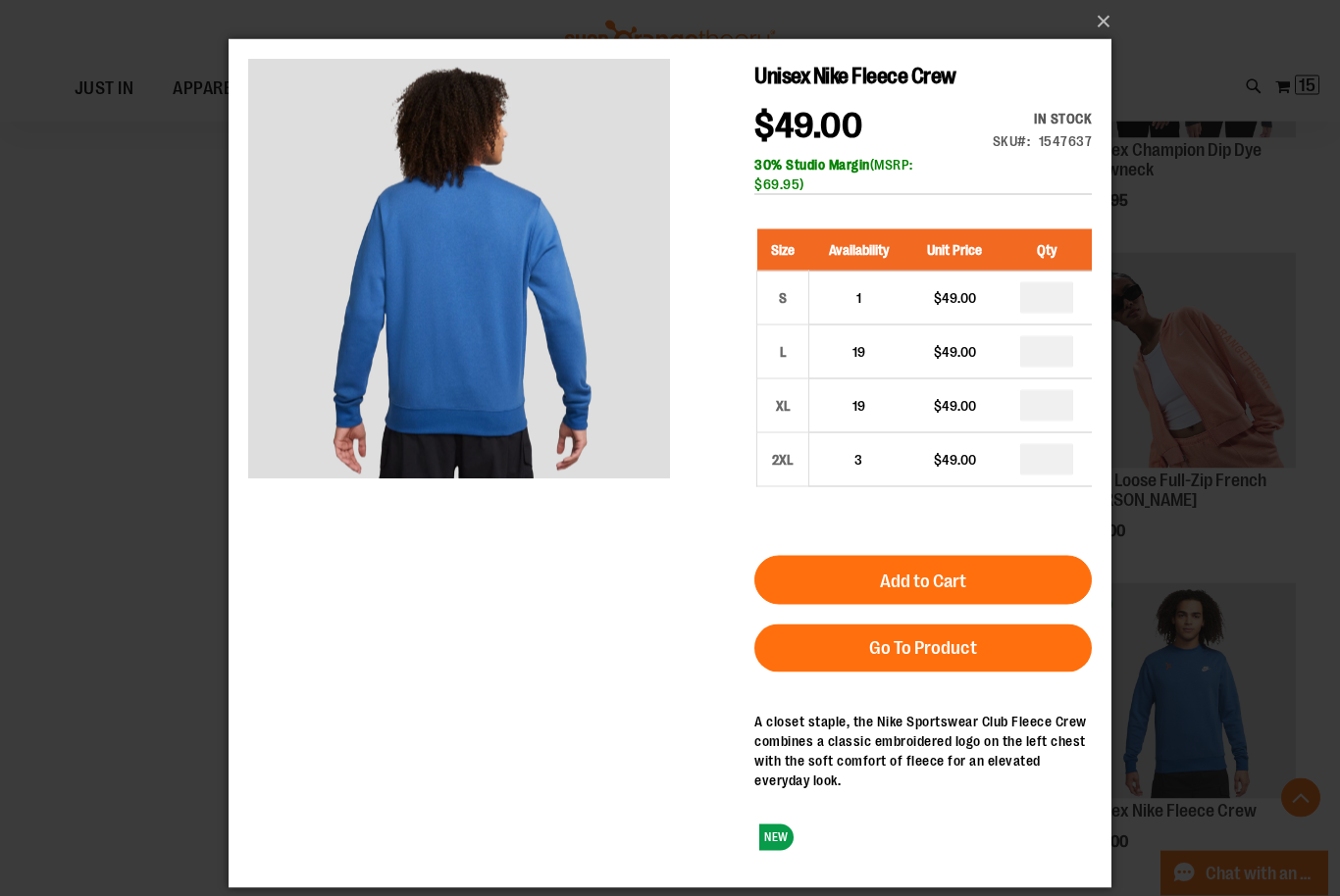
scroll to position [2855, 0]
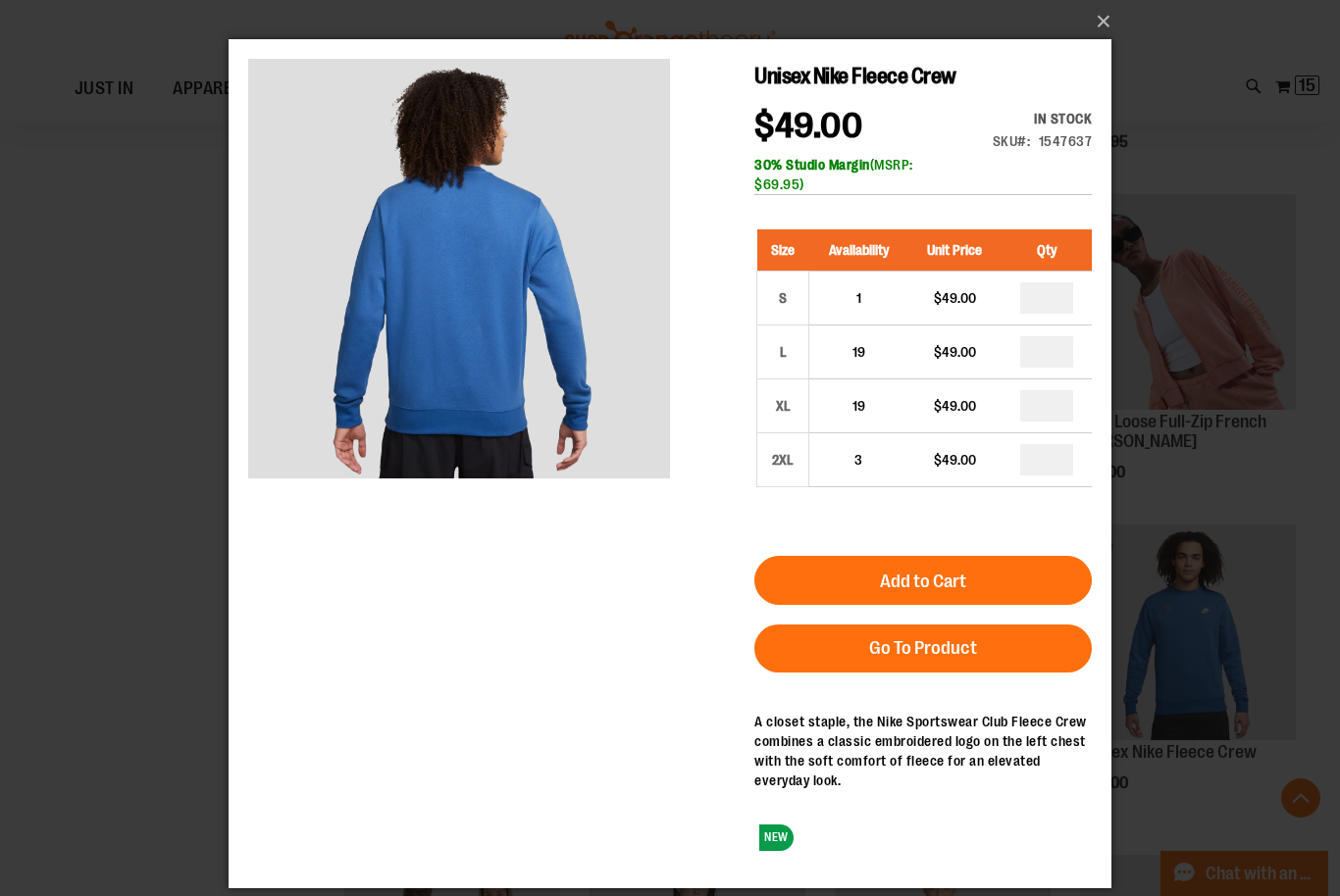
click at [1106, 19] on button "×" at bounding box center [675, 22] width 882 height 44
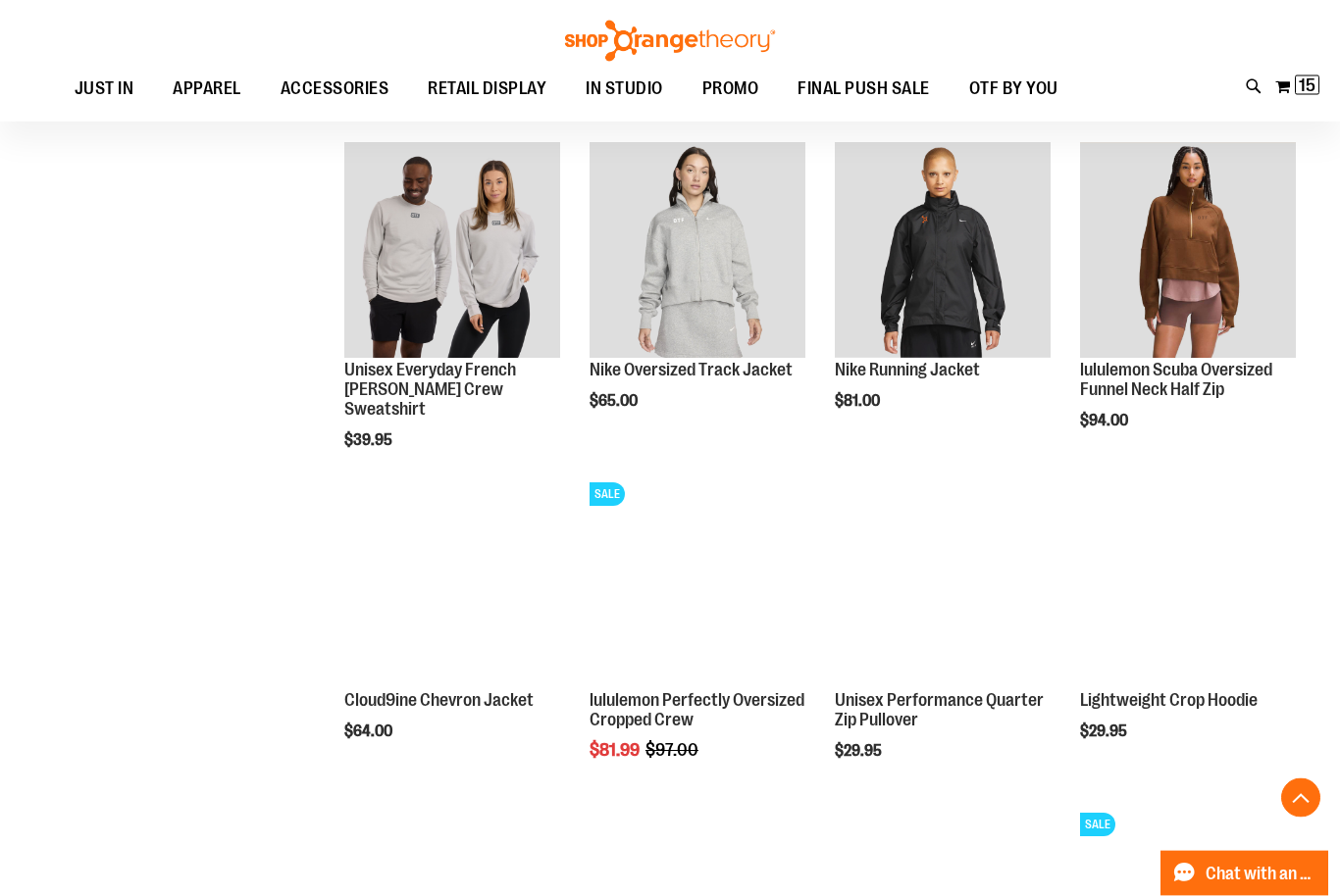
scroll to position [3220, 0]
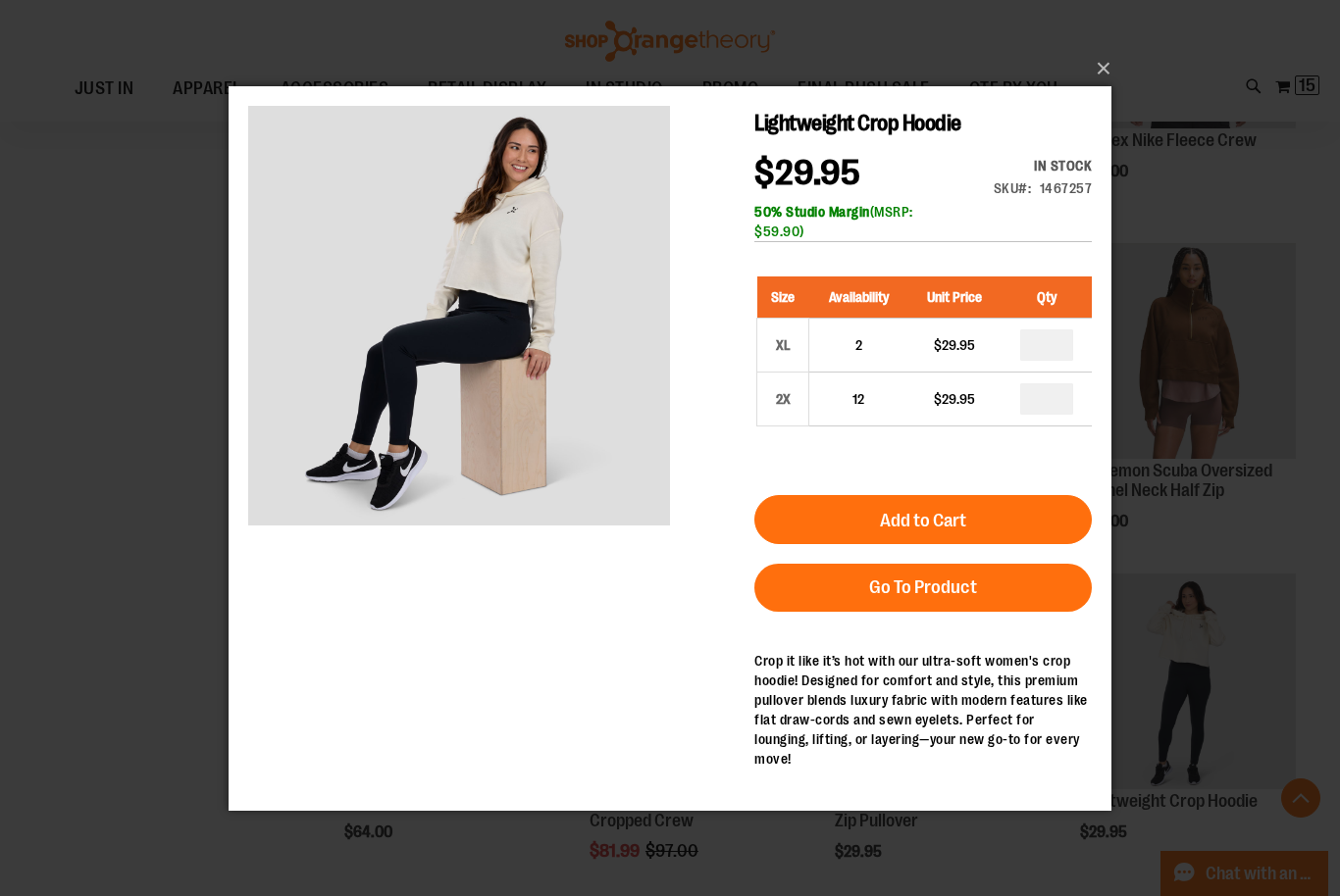
click at [1098, 79] on button "×" at bounding box center [675, 69] width 882 height 44
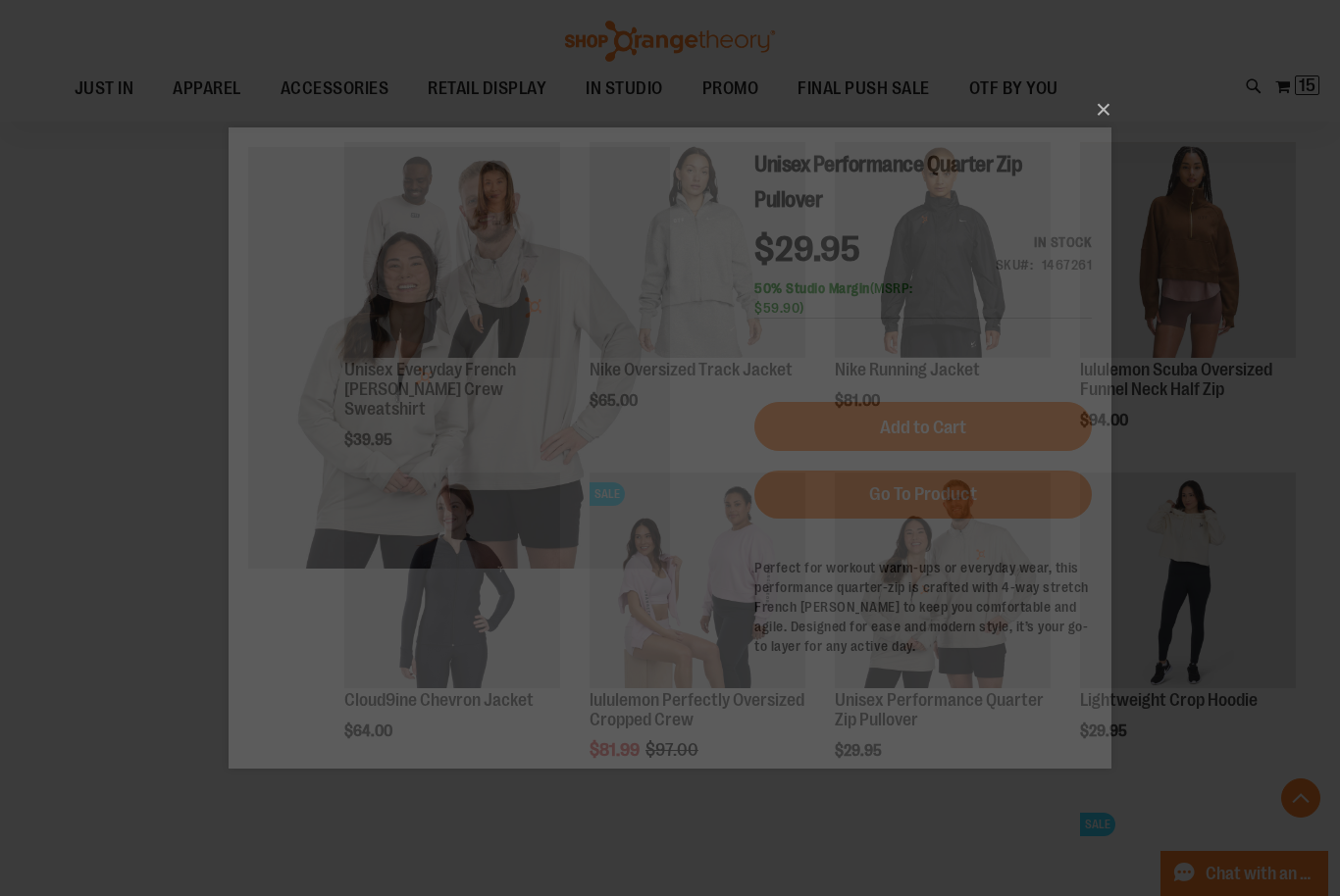
scroll to position [0, 0]
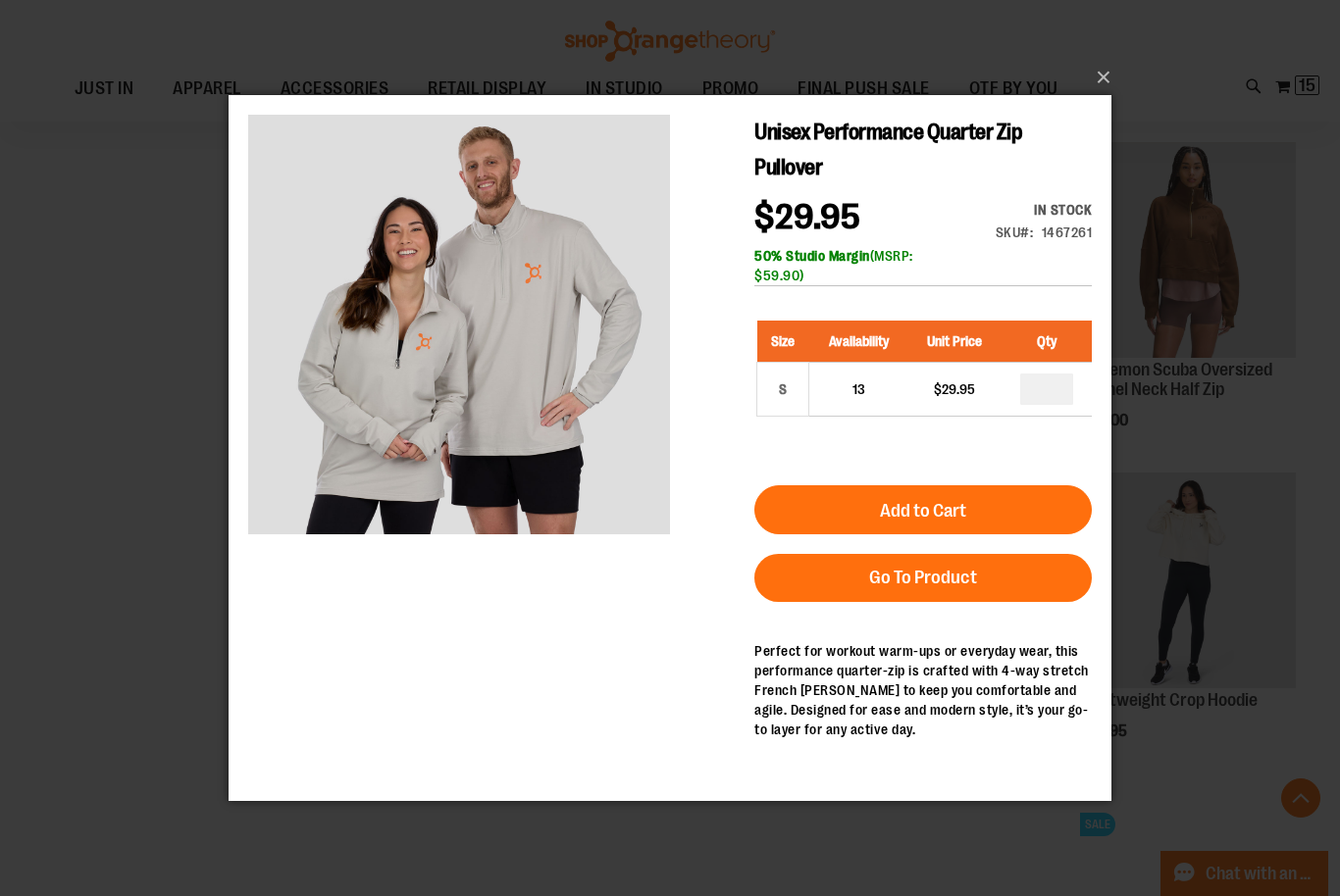
click at [1102, 72] on button "×" at bounding box center [675, 77] width 882 height 44
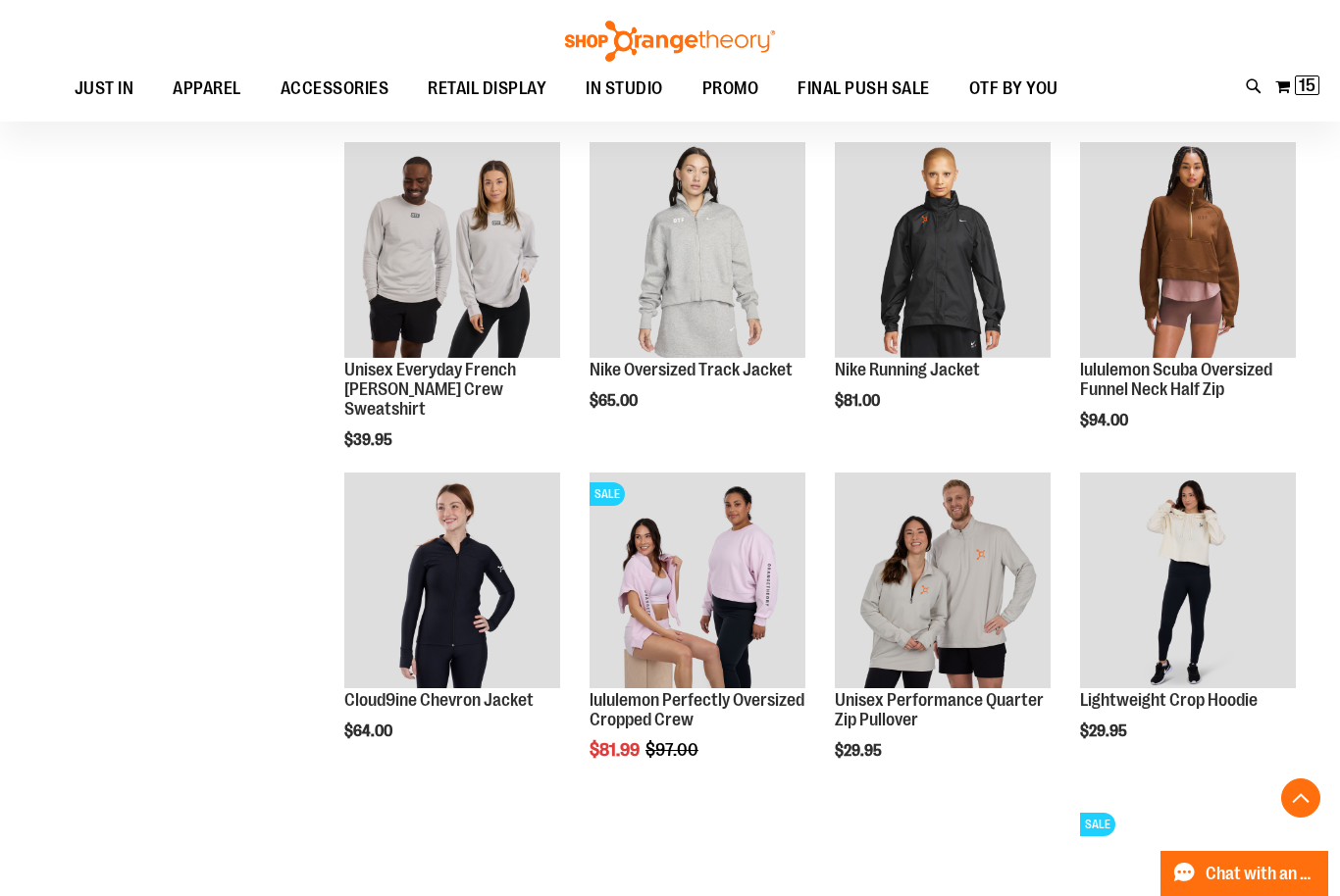
click at [1174, 639] on span "Quickview" at bounding box center [1126, 664] width 93 height 51
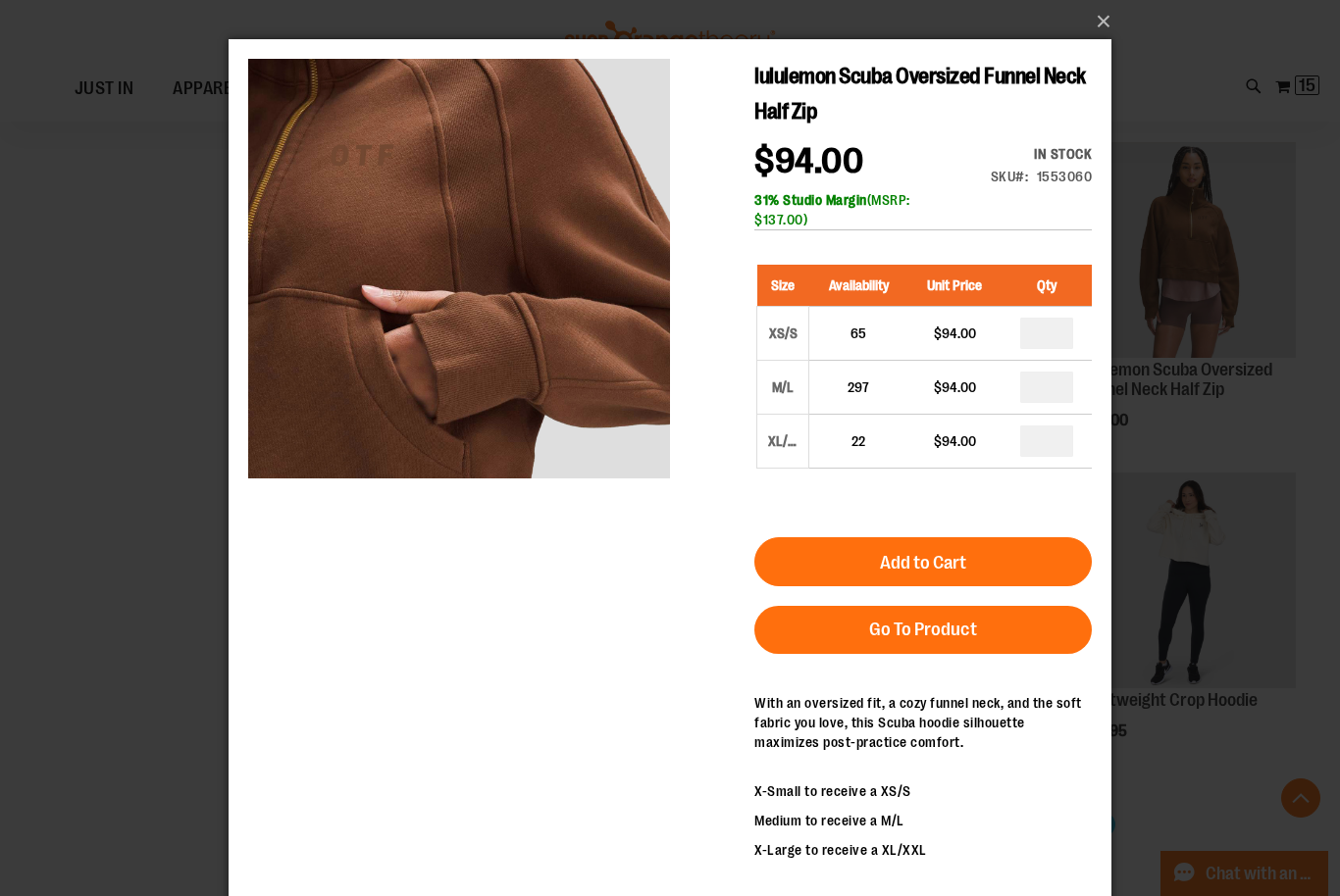
click at [1108, 28] on button "×" at bounding box center [675, 22] width 882 height 44
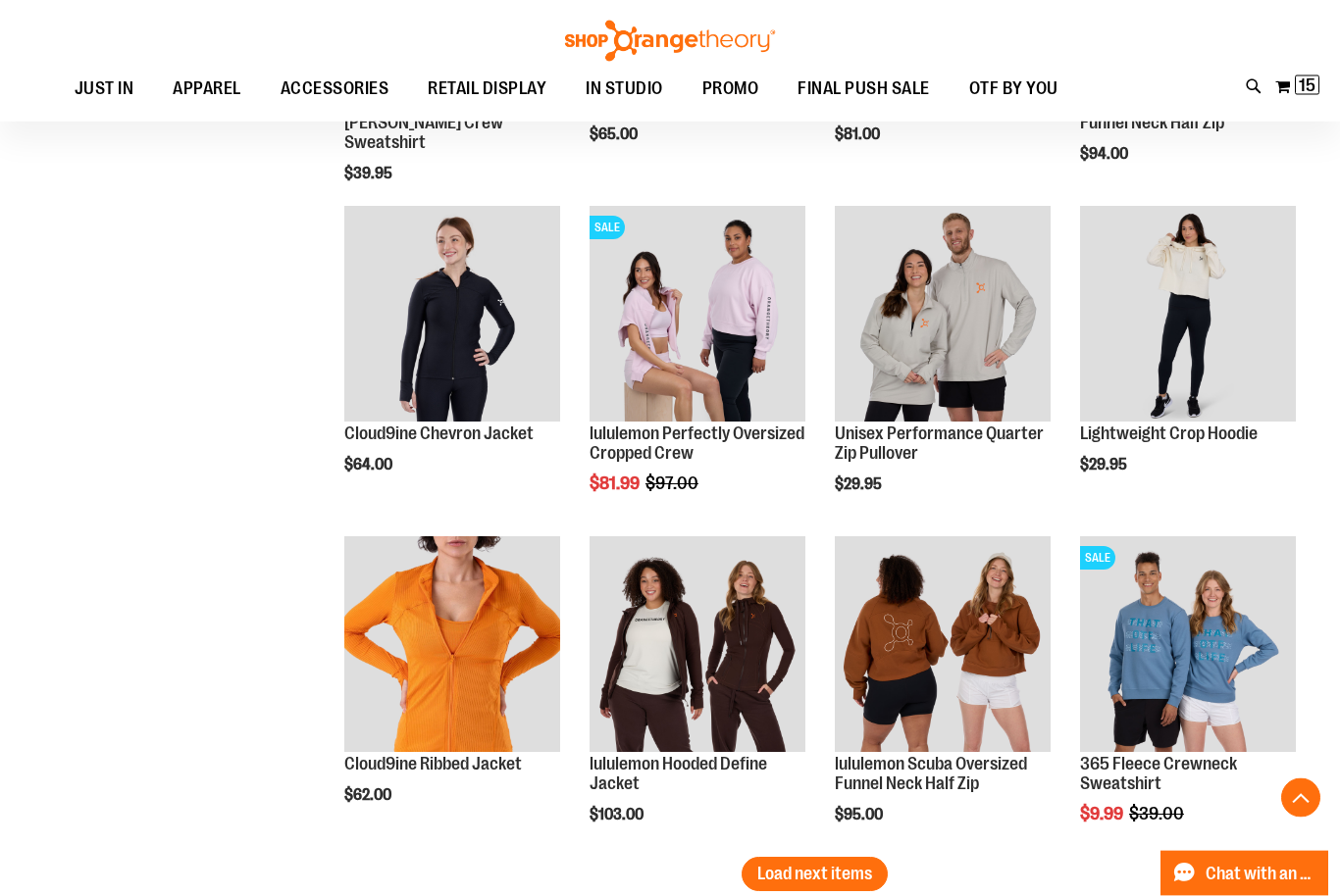
scroll to position [3488, 0]
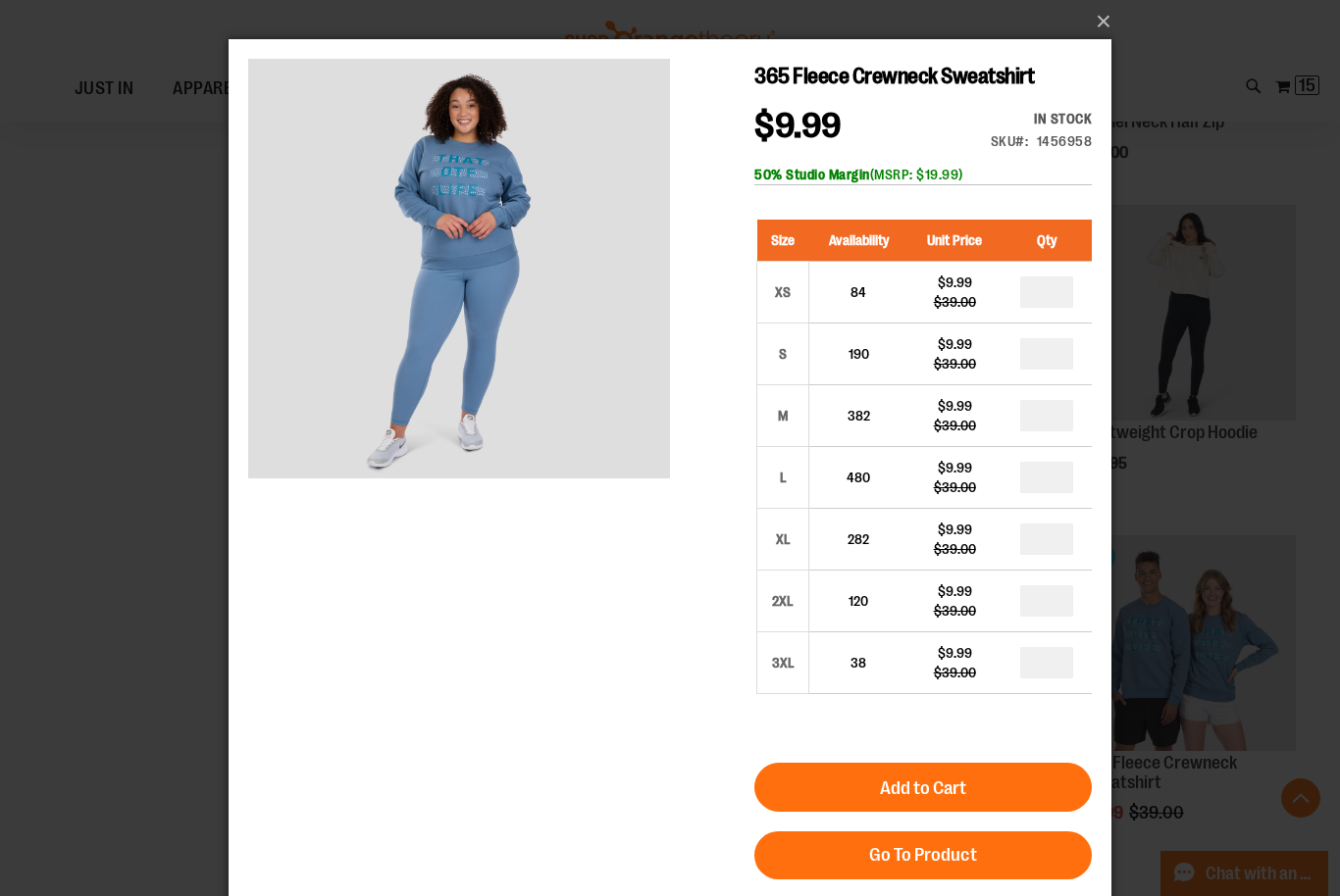
scroll to position [0, 0]
click at [1065, 485] on input "*" at bounding box center [1046, 477] width 52 height 32
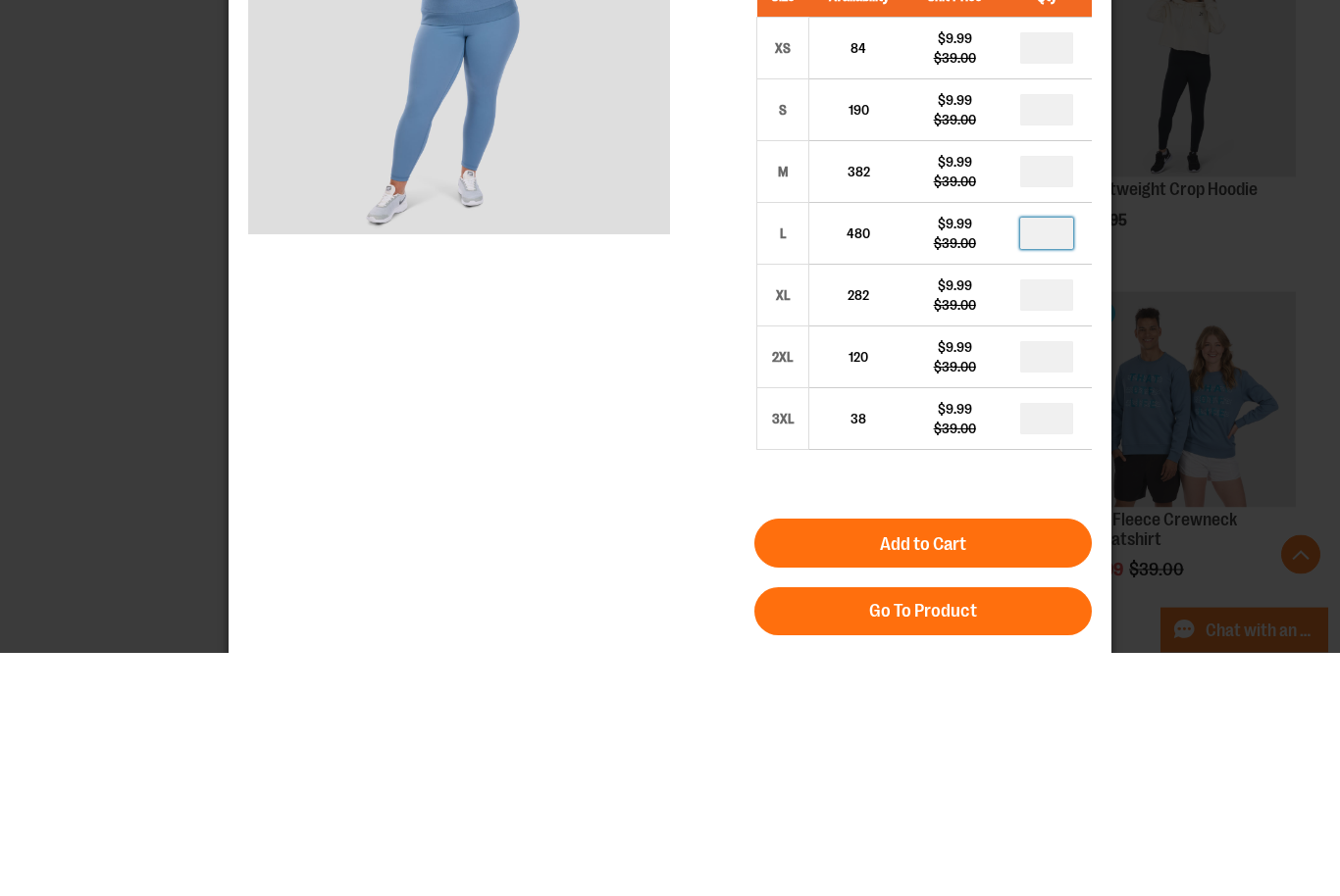
type input "*"
click at [323, 406] on div "365 Fleece Crewneck Sweatshirt $9.99 Regular Price $39.00 In stock Only %1 left…" at bounding box center [670, 303] width 844 height 974
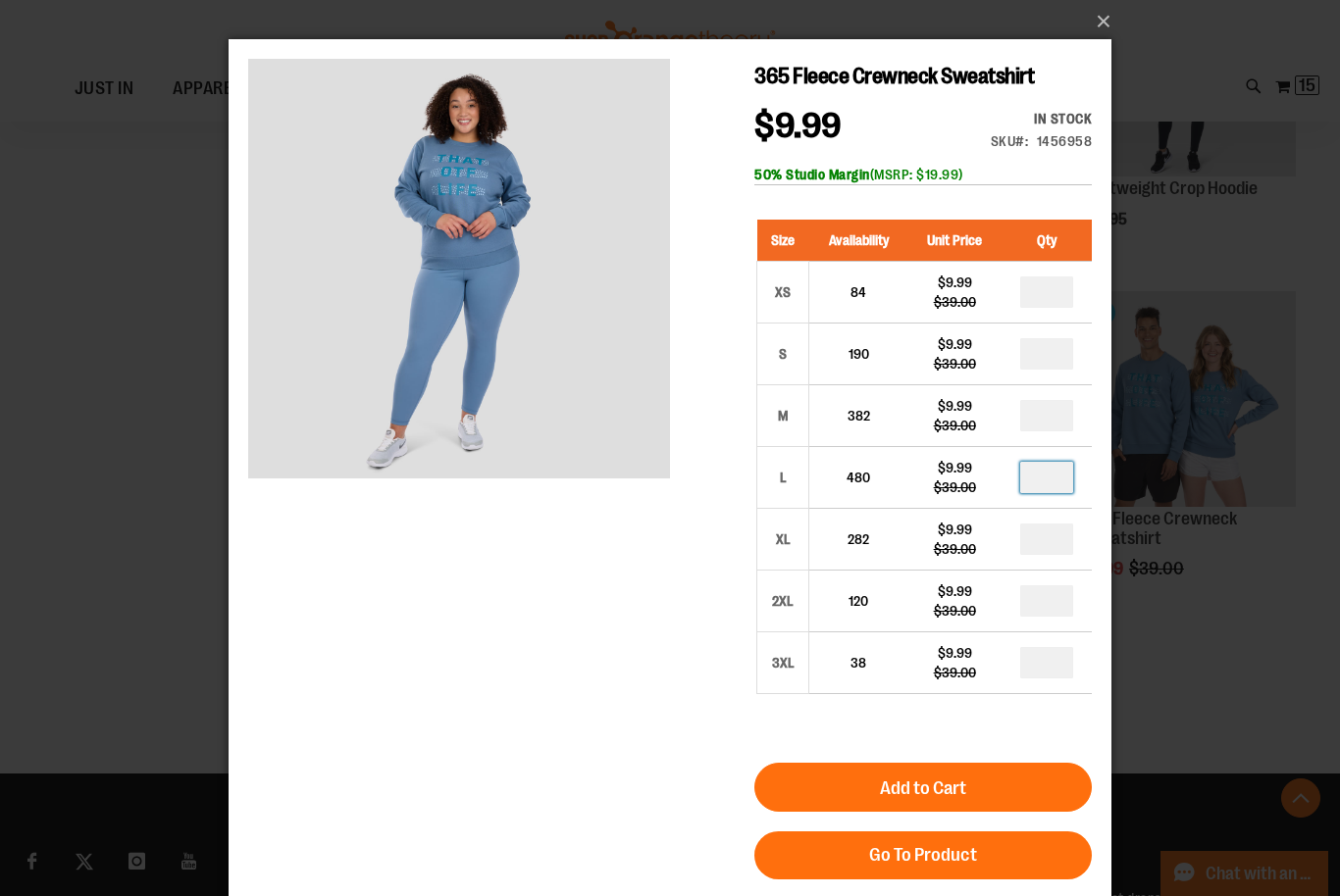
click at [1066, 476] on input "*" at bounding box center [1046, 477] width 52 height 32
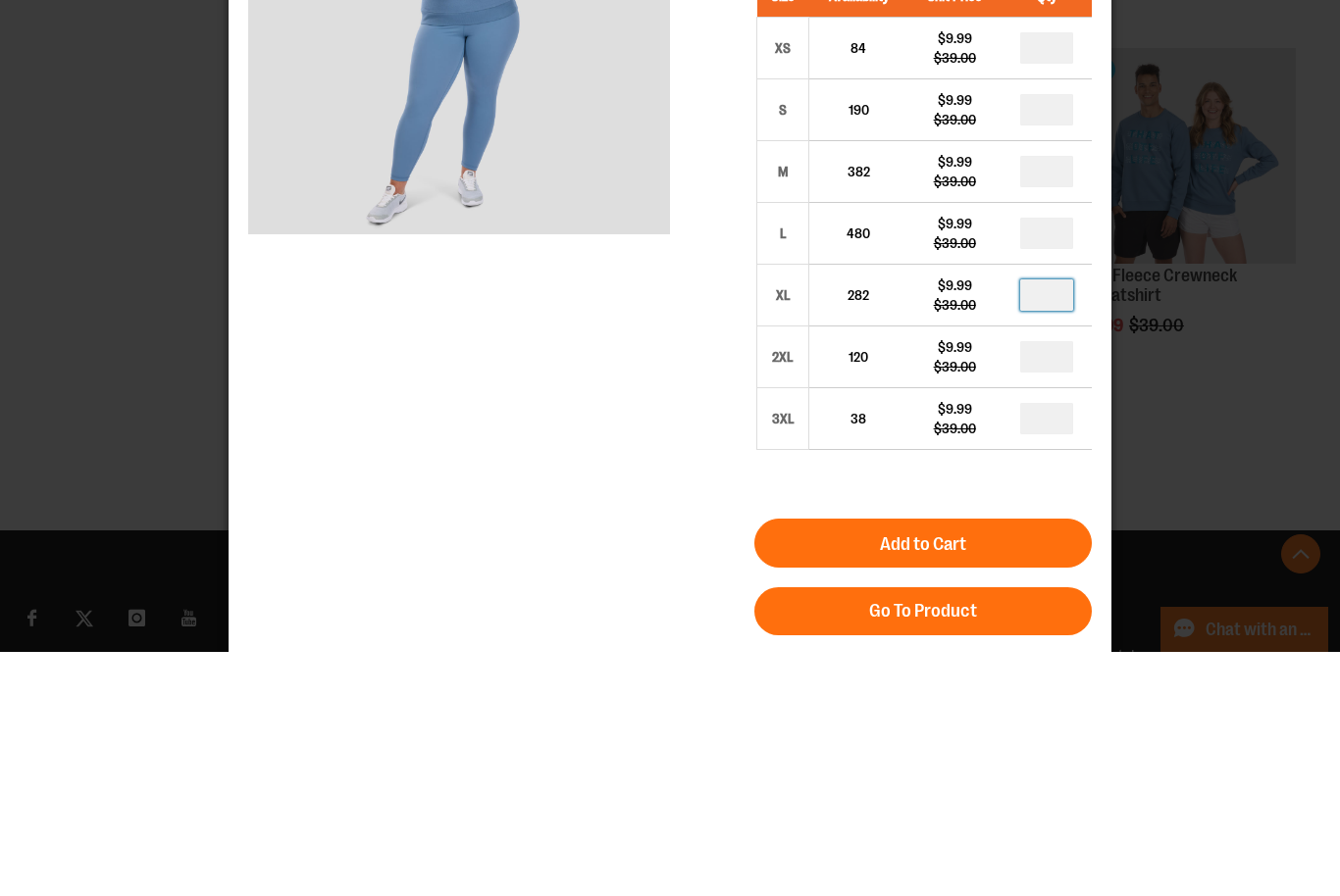
click at [1057, 306] on input "*" at bounding box center [1046, 295] width 52 height 32
type input "*"
click at [563, 385] on div "365 Fleece Crewneck Sweatshirt $9.99 Regular Price $39.00 In stock Only %1 left…" at bounding box center [670, 302] width 844 height 974
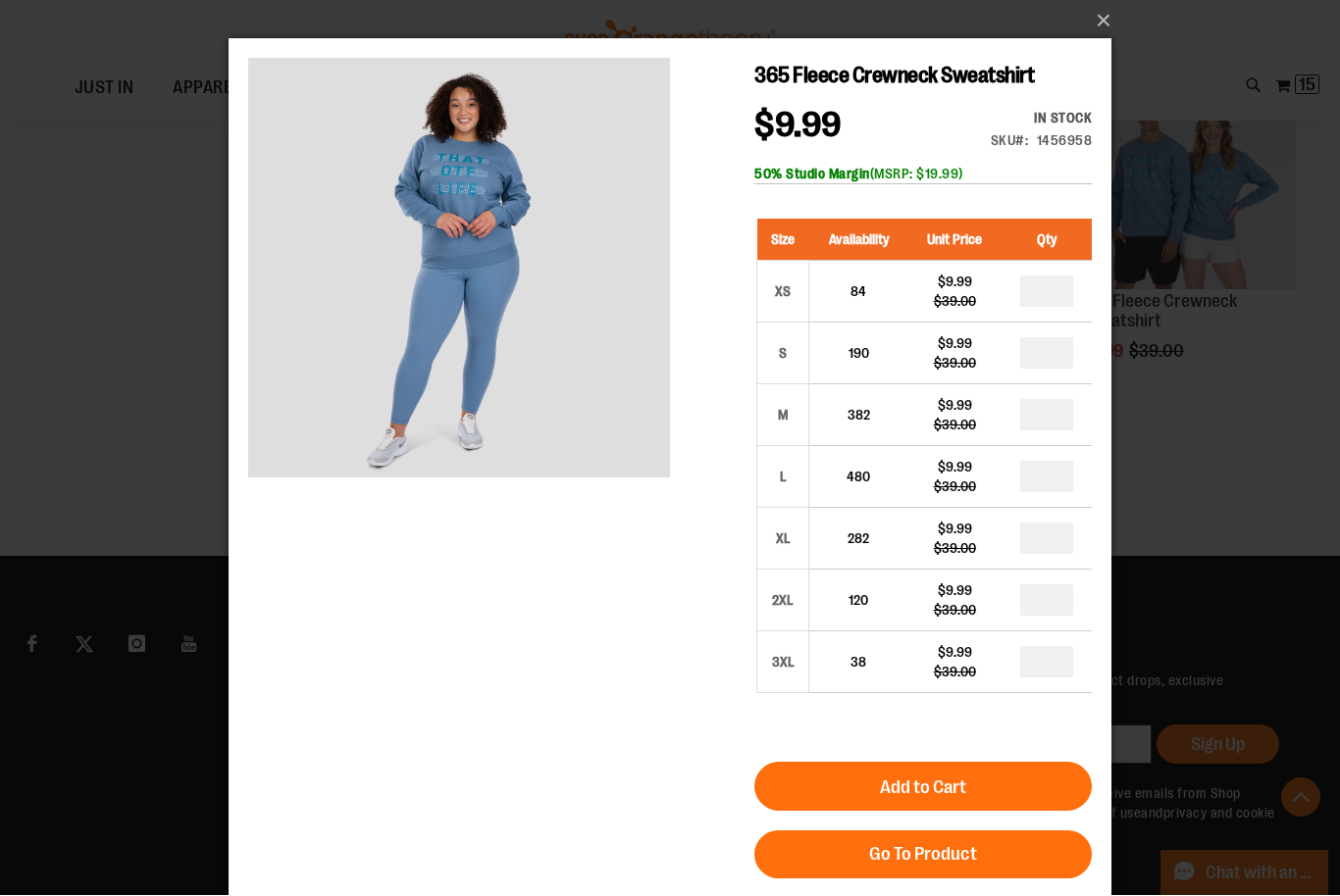
click at [1055, 781] on button "Add to Cart" at bounding box center [923, 787] width 338 height 50
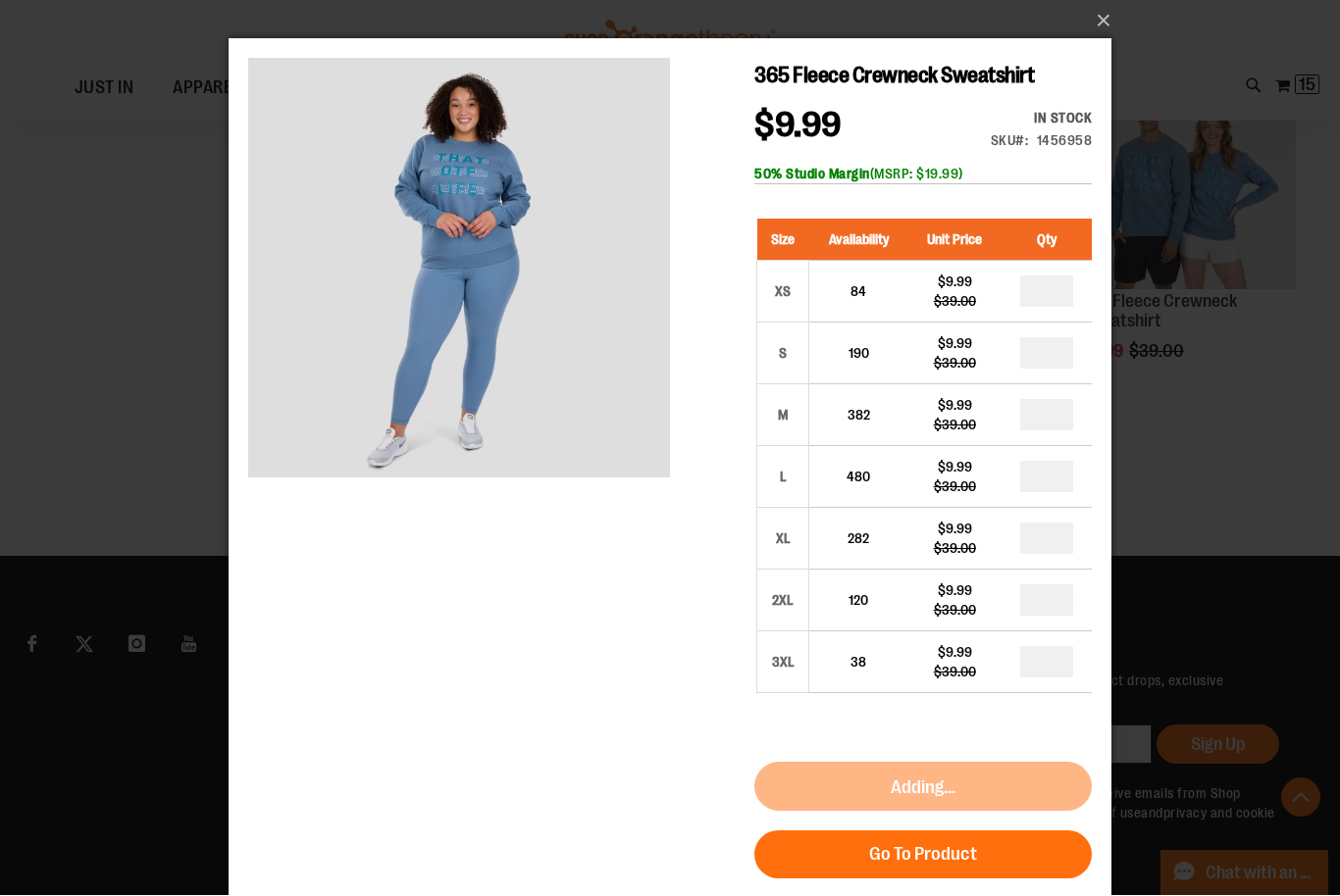
click at [1108, 19] on button "×" at bounding box center [675, 22] width 882 height 44
click at [1103, 22] on button "×" at bounding box center [675, 22] width 882 height 44
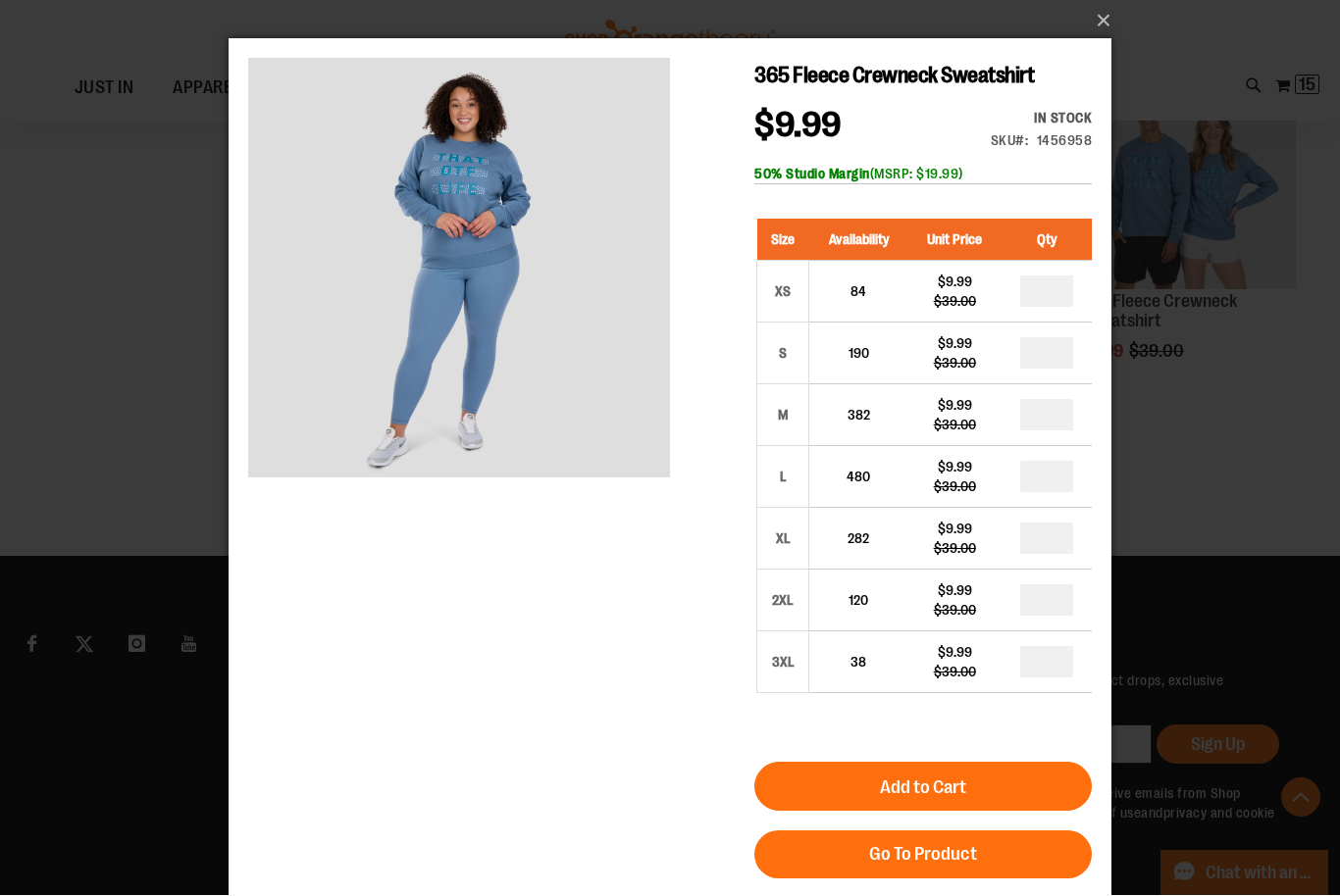
click at [1104, 20] on button "×" at bounding box center [675, 22] width 882 height 44
click at [1103, 15] on button "×" at bounding box center [675, 22] width 882 height 44
click at [1114, 29] on button "×" at bounding box center [675, 22] width 882 height 44
click at [1096, 32] on button "×" at bounding box center [675, 22] width 882 height 44
click at [1094, 38] on button "×" at bounding box center [675, 22] width 882 height 44
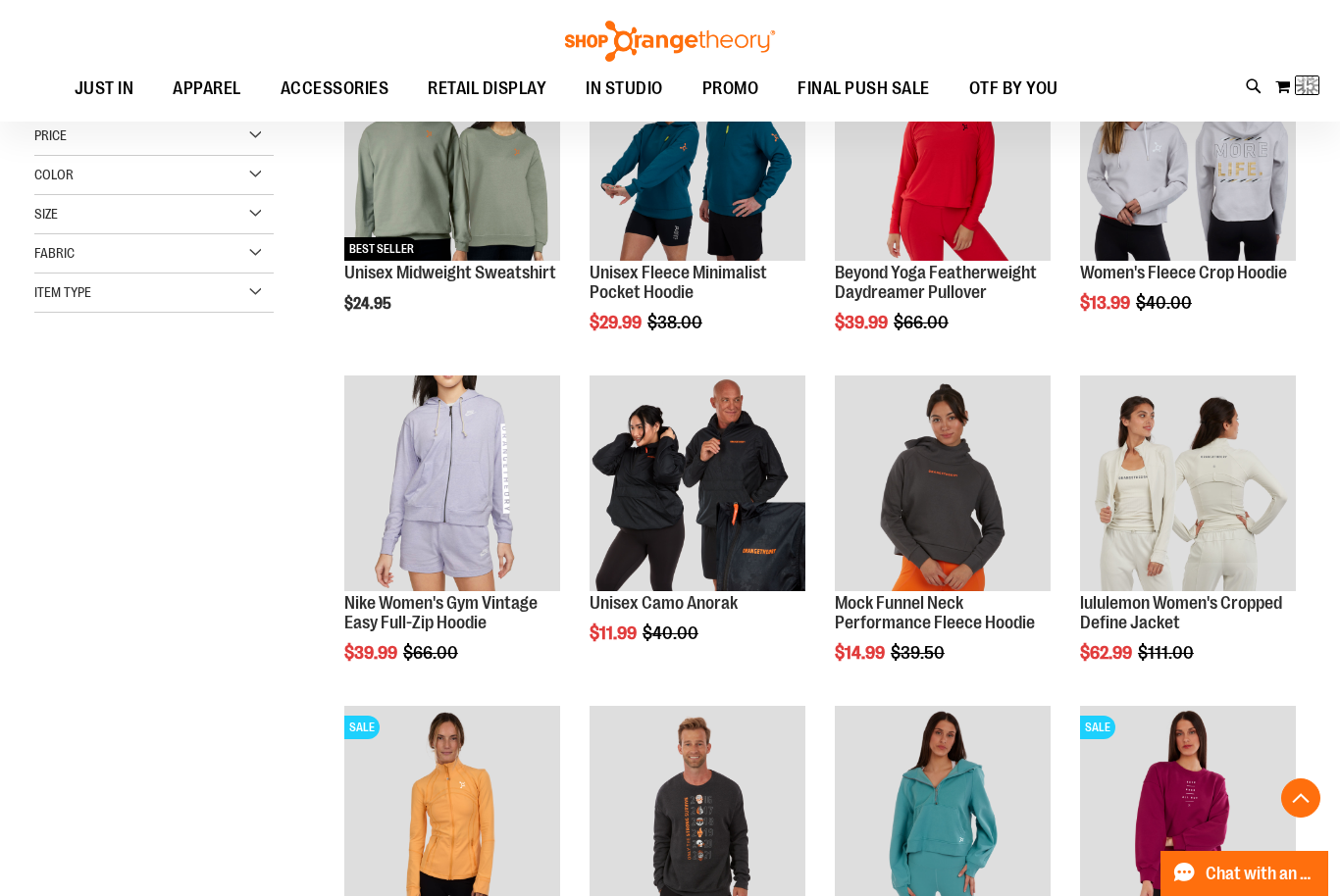
scroll to position [1, 0]
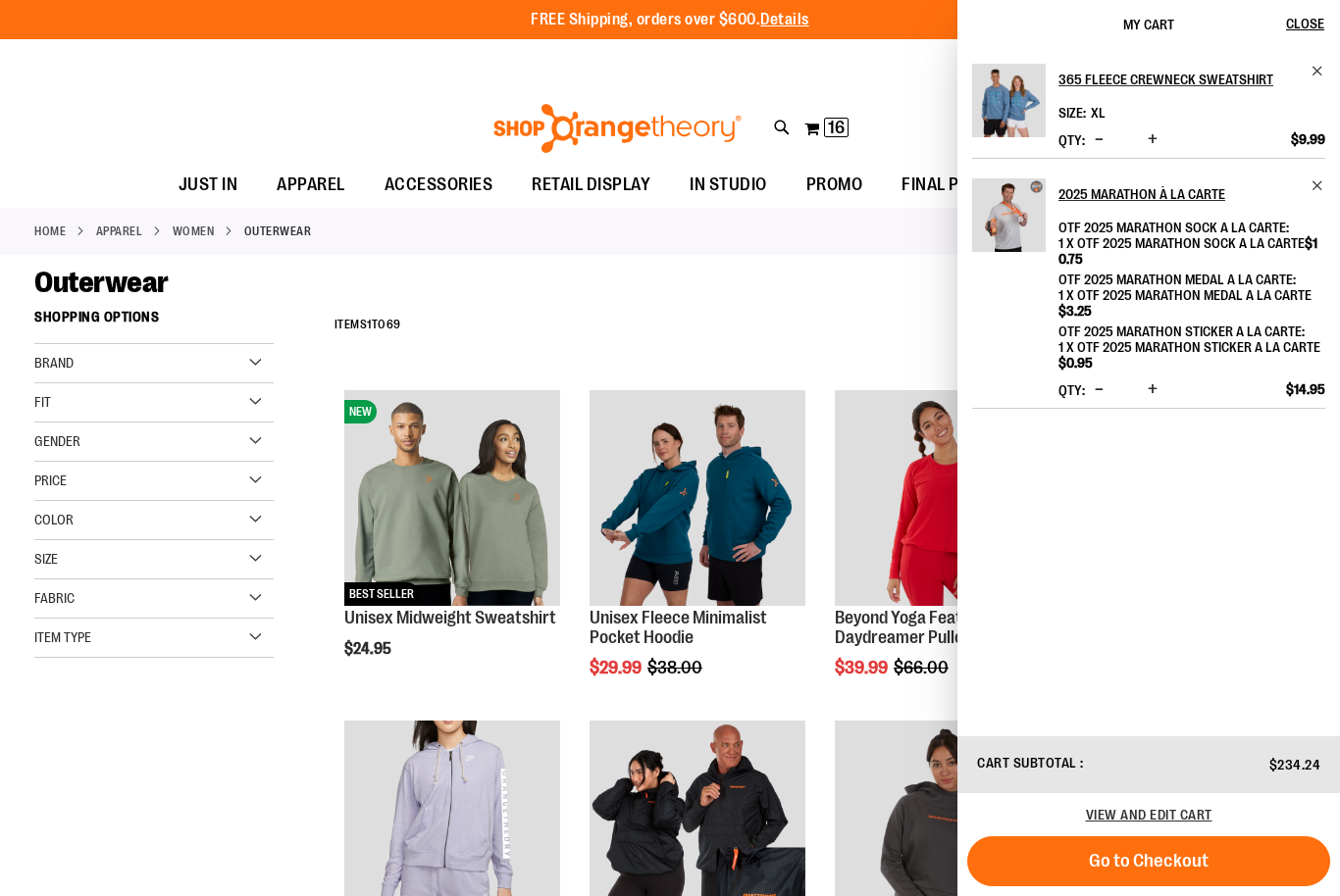
click at [609, 288] on div "Outerwear" at bounding box center [670, 282] width 1272 height 36
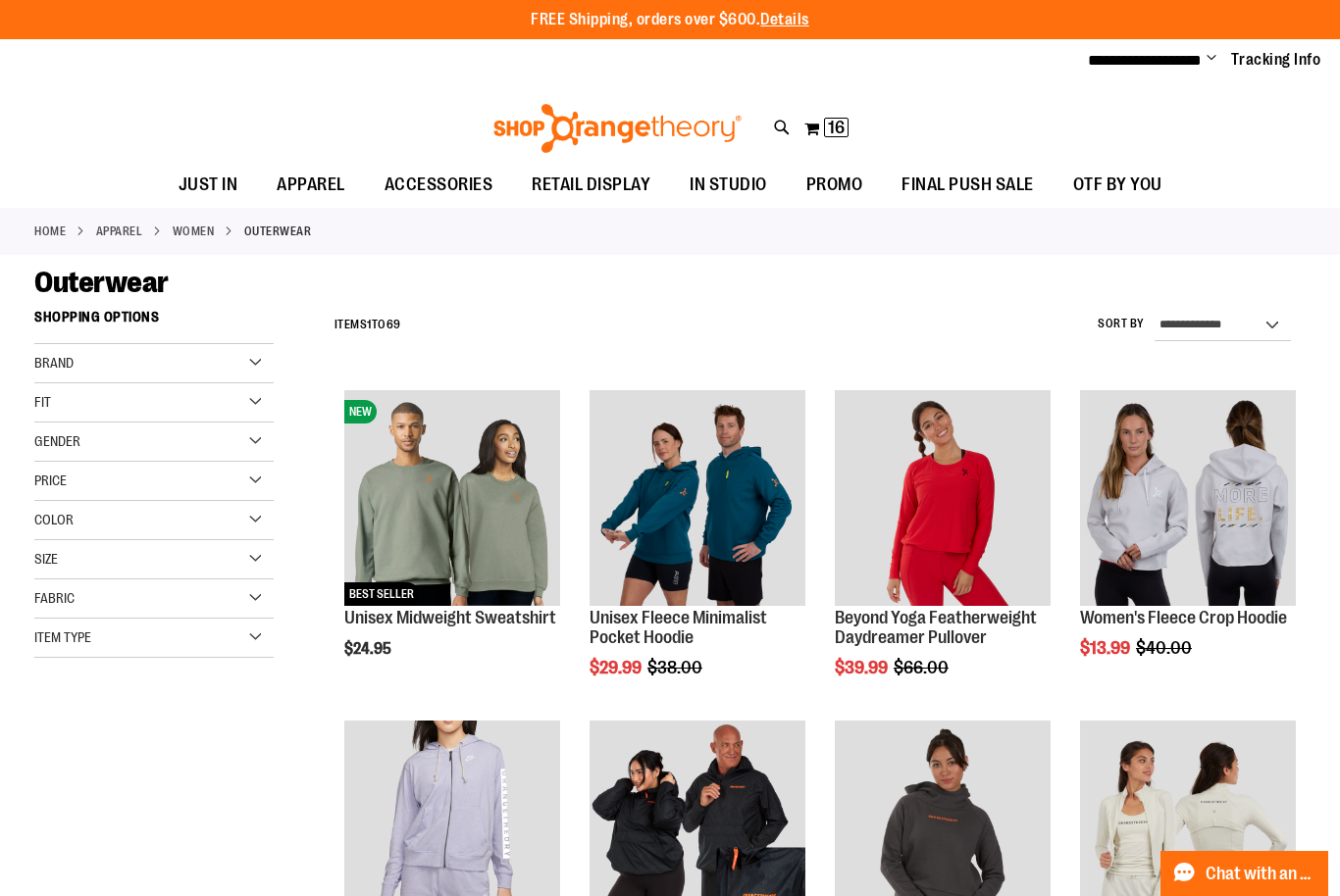
click at [1174, 867] on span "Quickview" at bounding box center [1126, 893] width 93 height 51
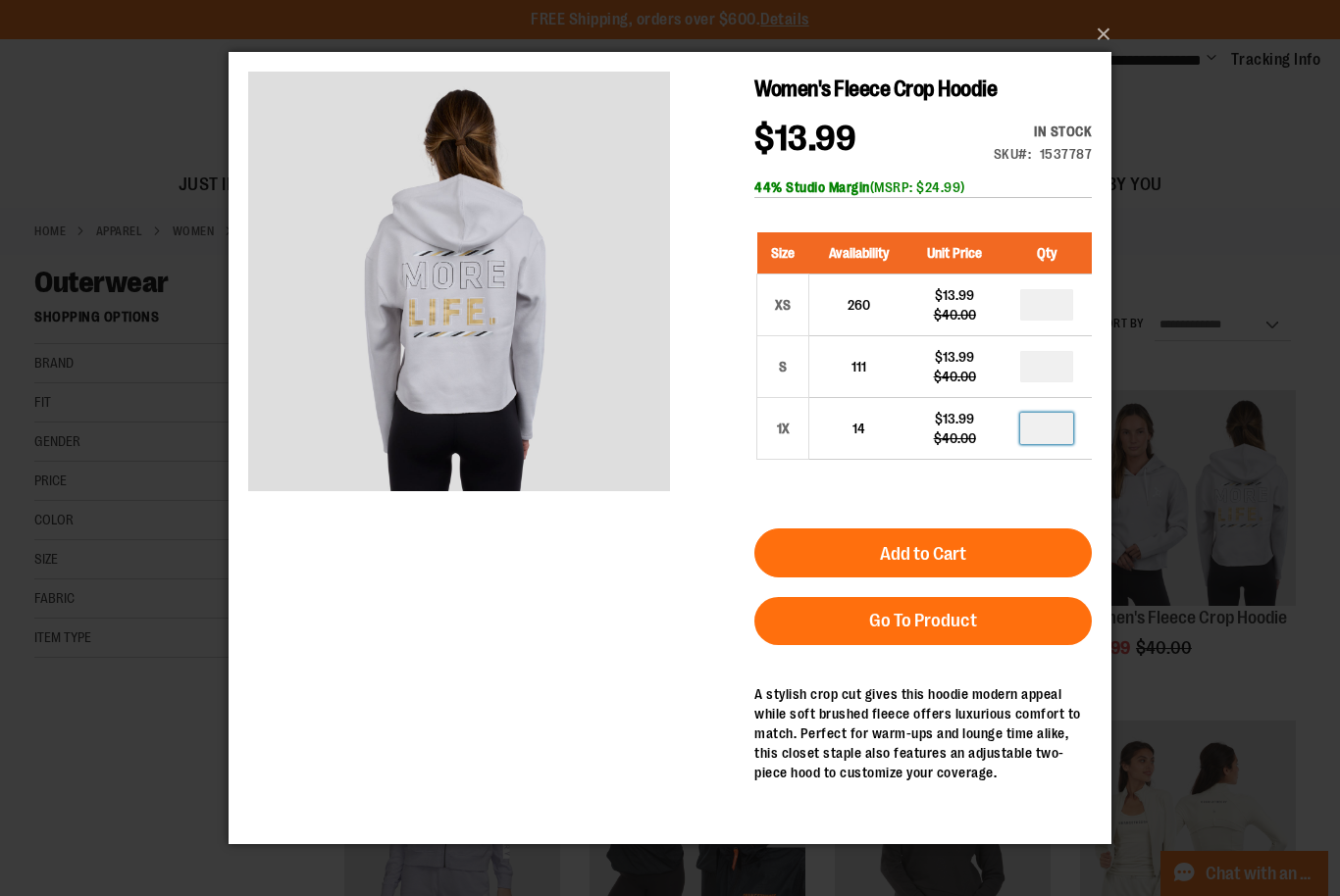
click at [1061, 427] on input "*" at bounding box center [1046, 429] width 52 height 32
type input "*"
click at [1064, 436] on input "*" at bounding box center [1046, 429] width 52 height 32
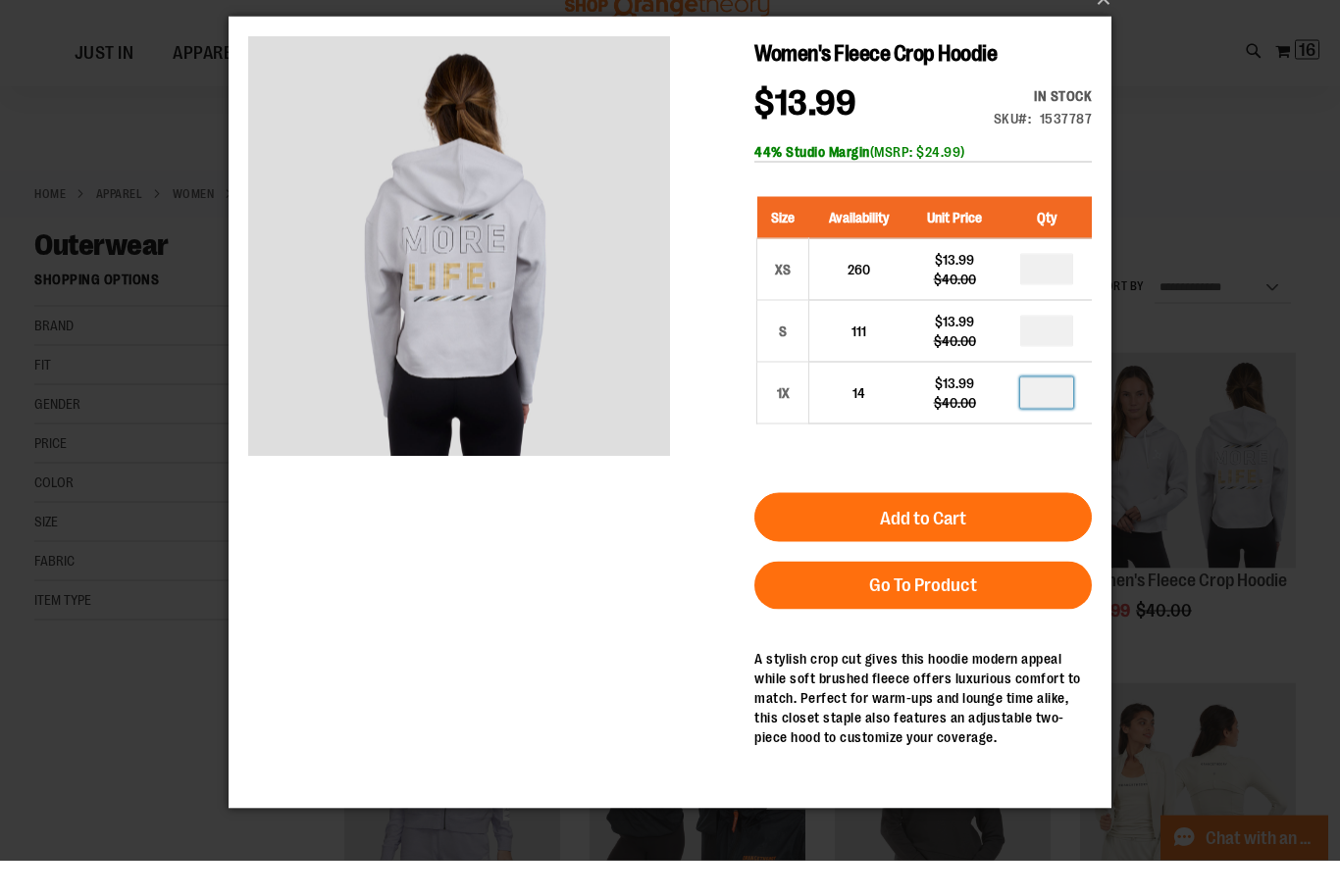
type input "*"
click at [740, 304] on div "Women's Fleece Crop Hoodie $13.99 Regular Price $40.00 In stock Only %1 left SK…" at bounding box center [670, 182] width 844 height 294
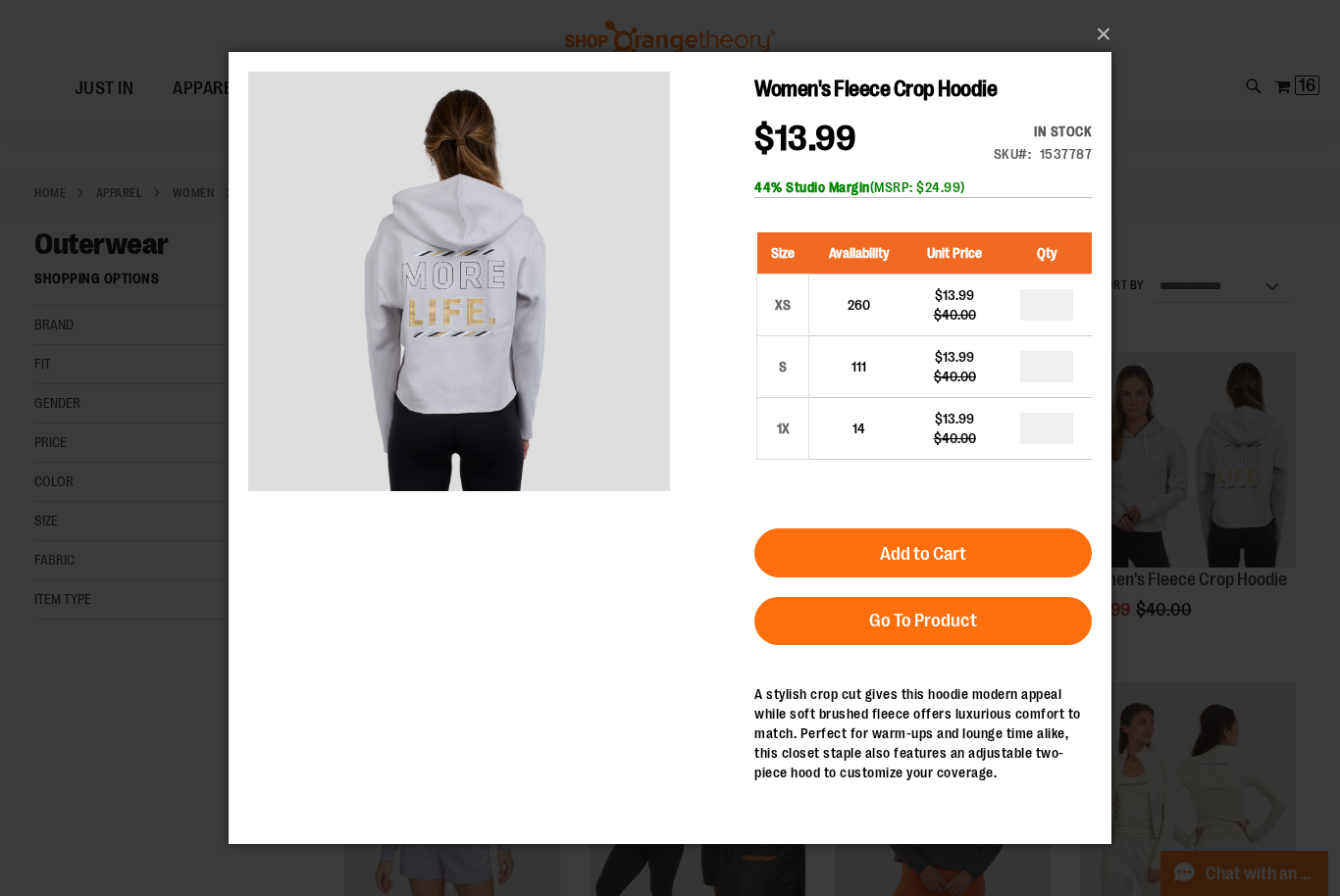
click at [1026, 548] on button "Add to Cart" at bounding box center [923, 553] width 338 height 50
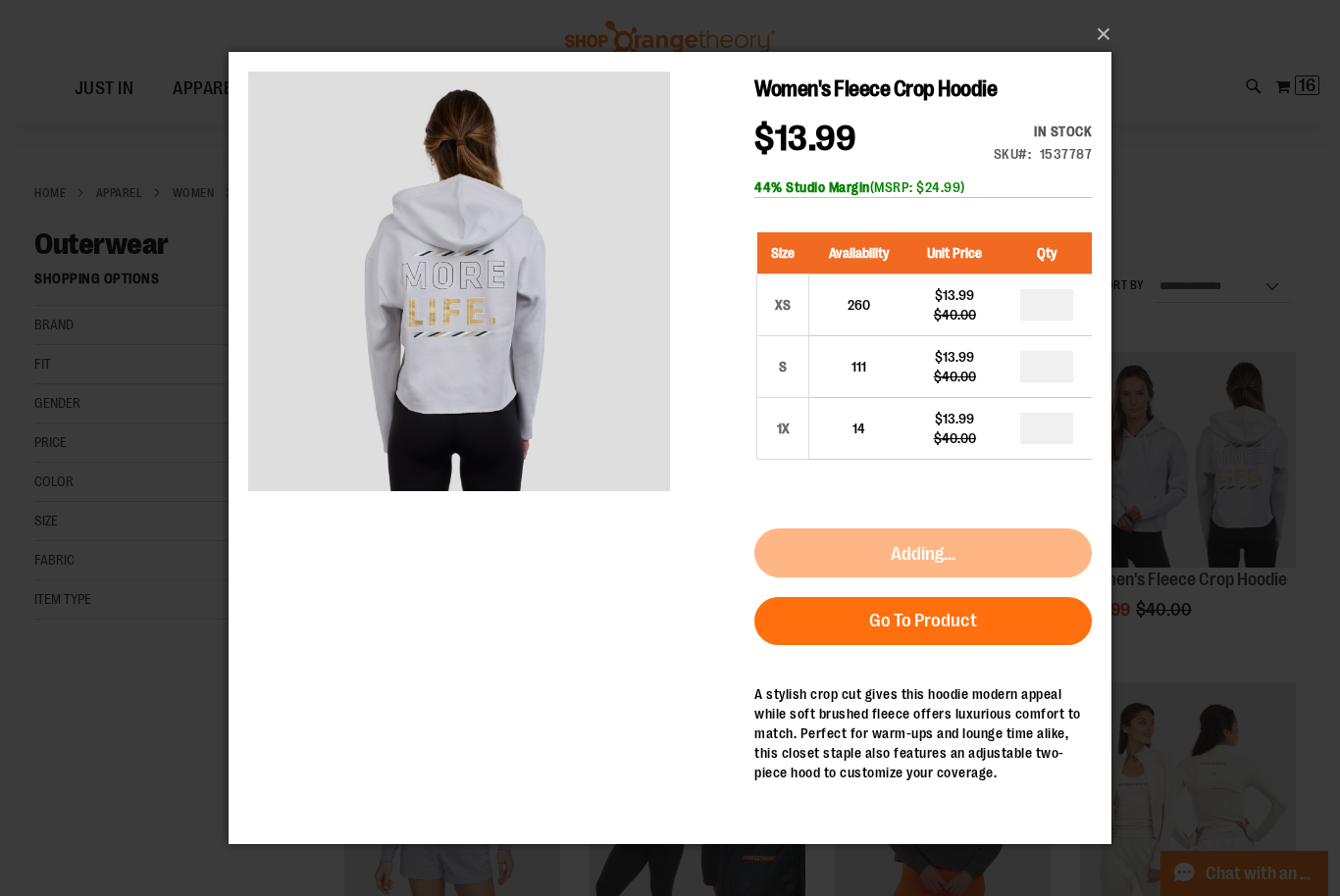
click at [1159, 62] on div "×" at bounding box center [670, 448] width 1340 height 896
click at [1111, 33] on button "×" at bounding box center [675, 35] width 882 height 44
click at [1097, 38] on button "×" at bounding box center [675, 35] width 882 height 44
click at [1113, 40] on button "×" at bounding box center [675, 35] width 882 height 44
click at [1104, 48] on button "×" at bounding box center [675, 35] width 882 height 44
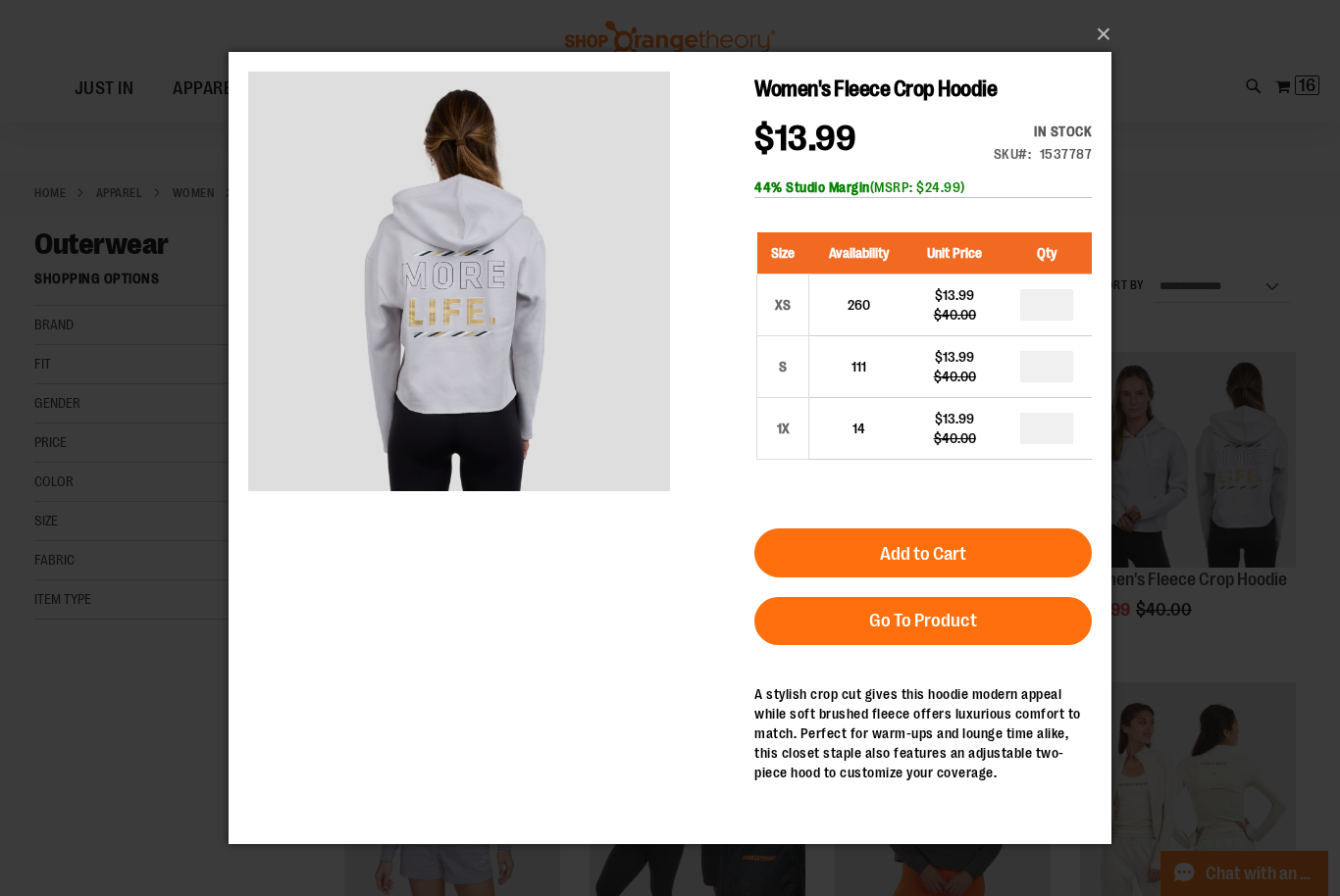
click at [1099, 42] on button "×" at bounding box center [675, 35] width 882 height 44
click at [1099, 38] on button "×" at bounding box center [675, 35] width 882 height 44
click at [96, 583] on div "×" at bounding box center [670, 448] width 1340 height 896
click at [83, 619] on div "×" at bounding box center [670, 448] width 1340 height 896
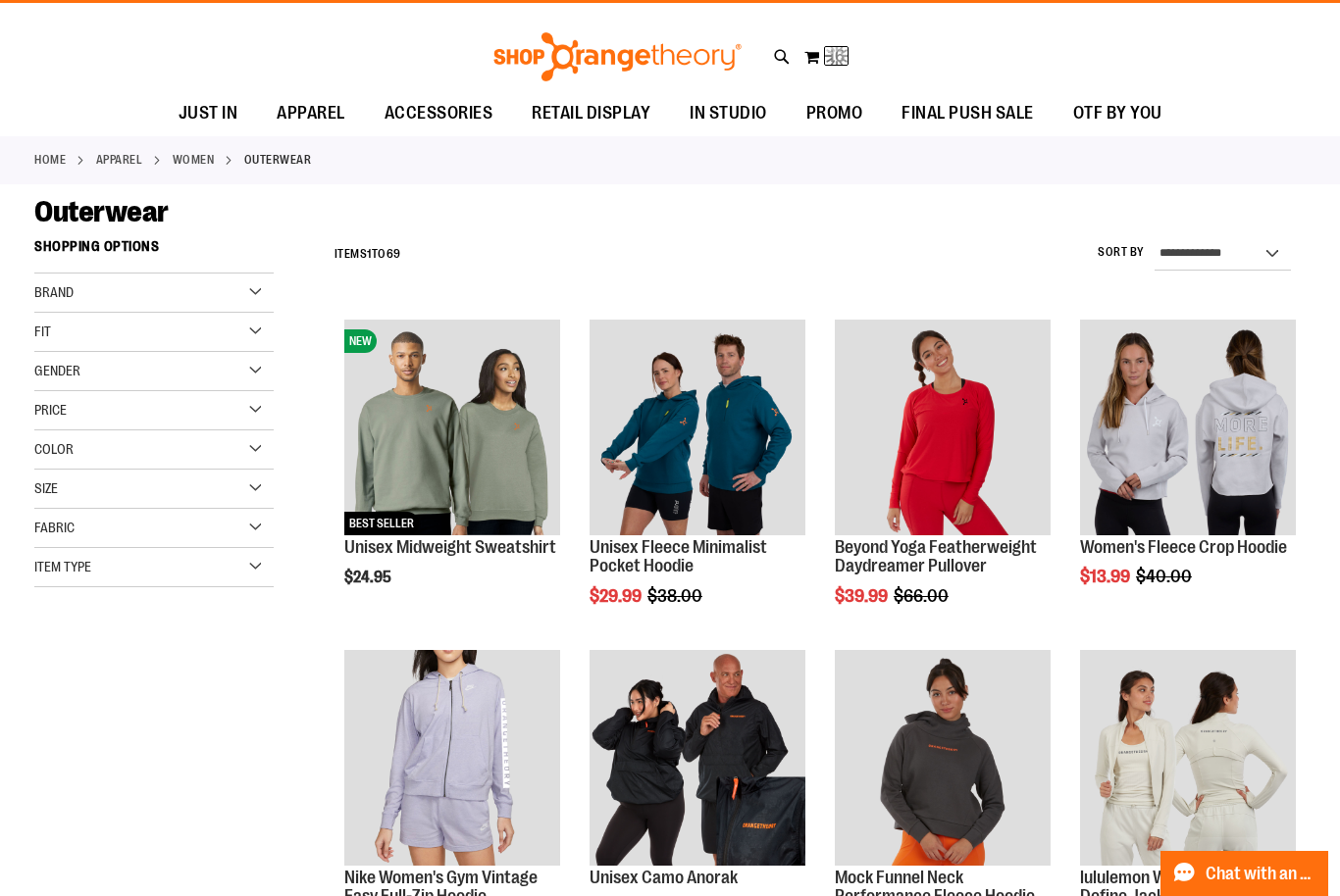
scroll to position [0, 0]
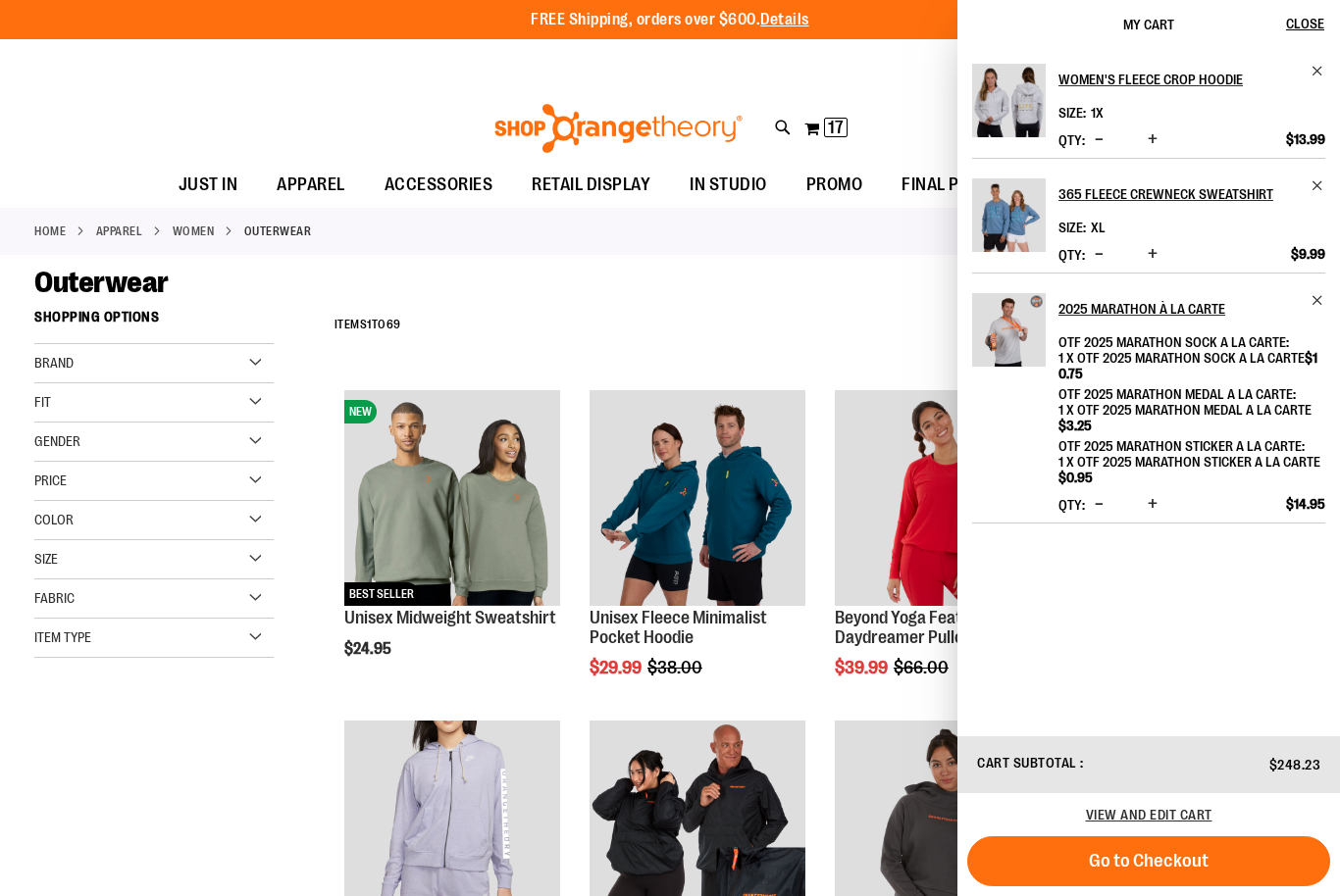
click at [848, 249] on div "Home APPAREL WOMEN Outerwear" at bounding box center [670, 232] width 1340 height 48
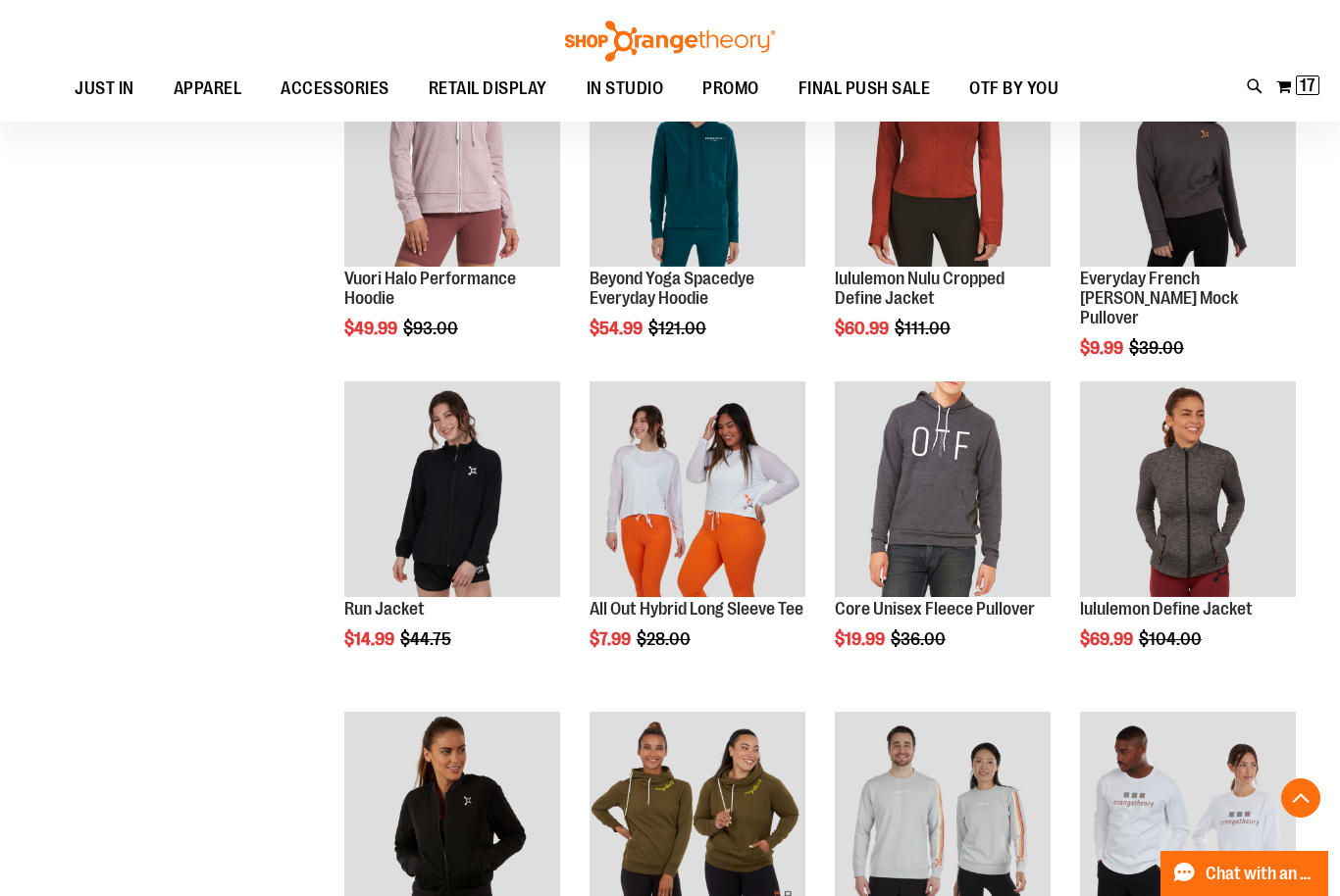
scroll to position [1256, 0]
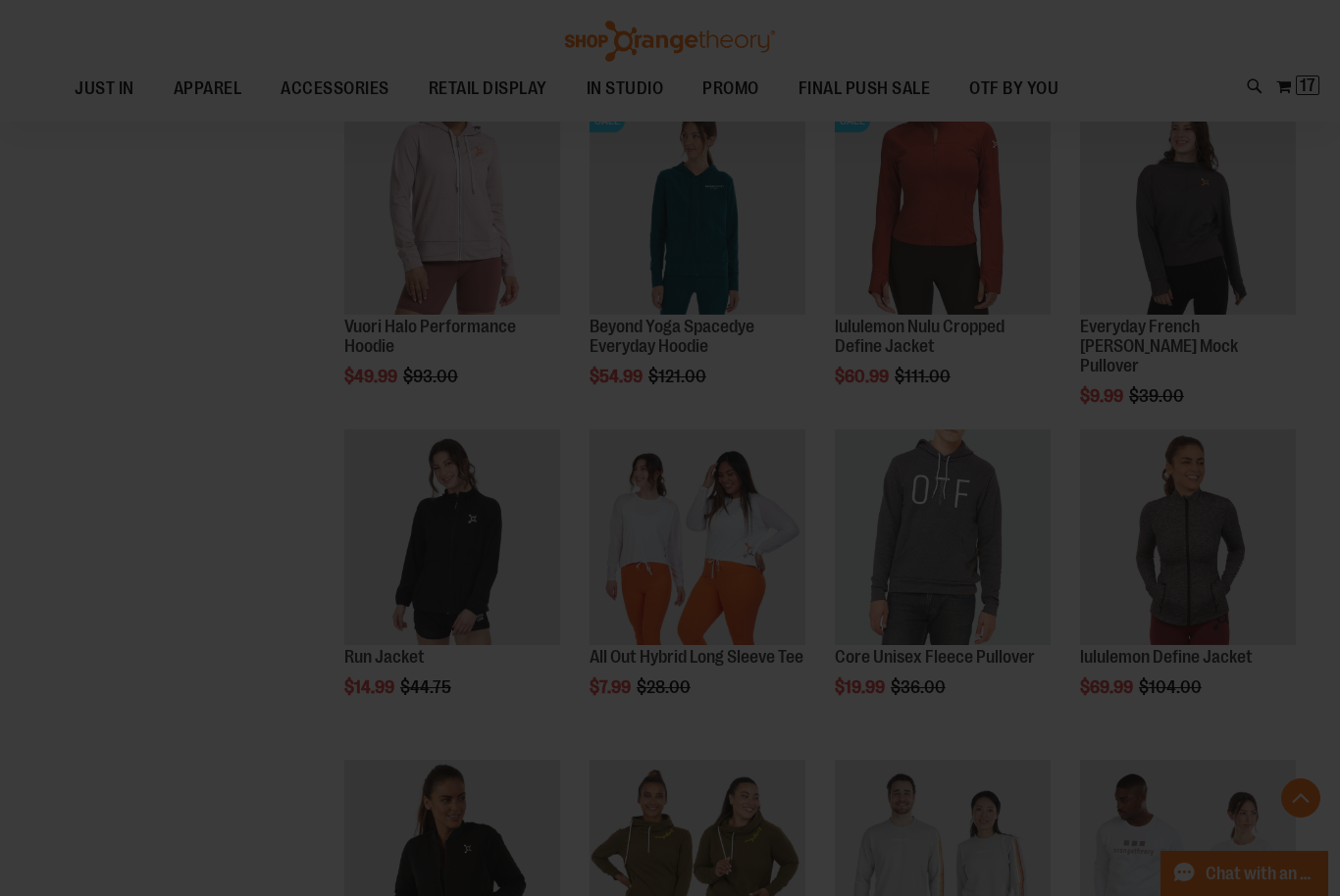
scroll to position [0, 0]
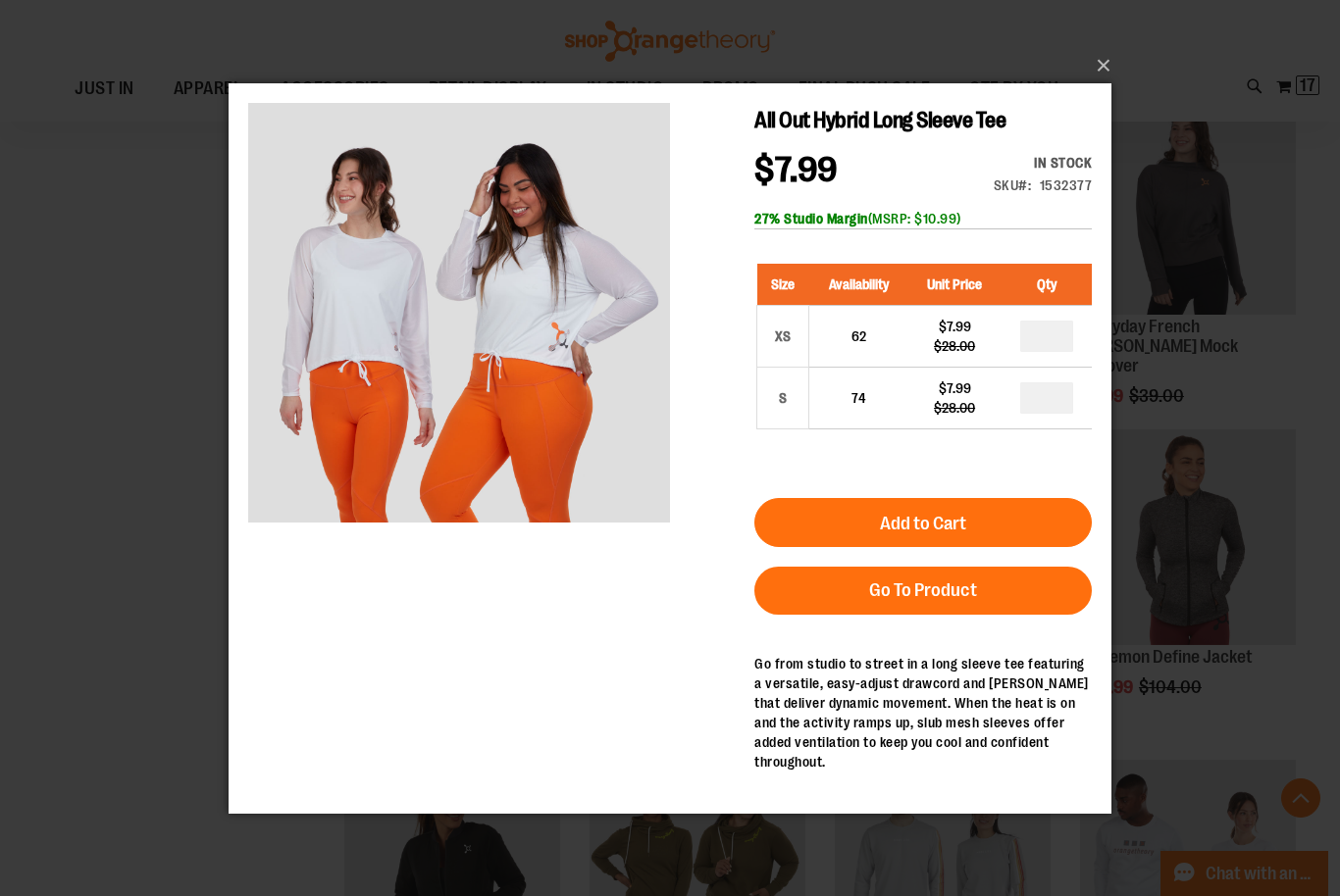
click at [1112, 87] on button "×" at bounding box center [675, 66] width 882 height 44
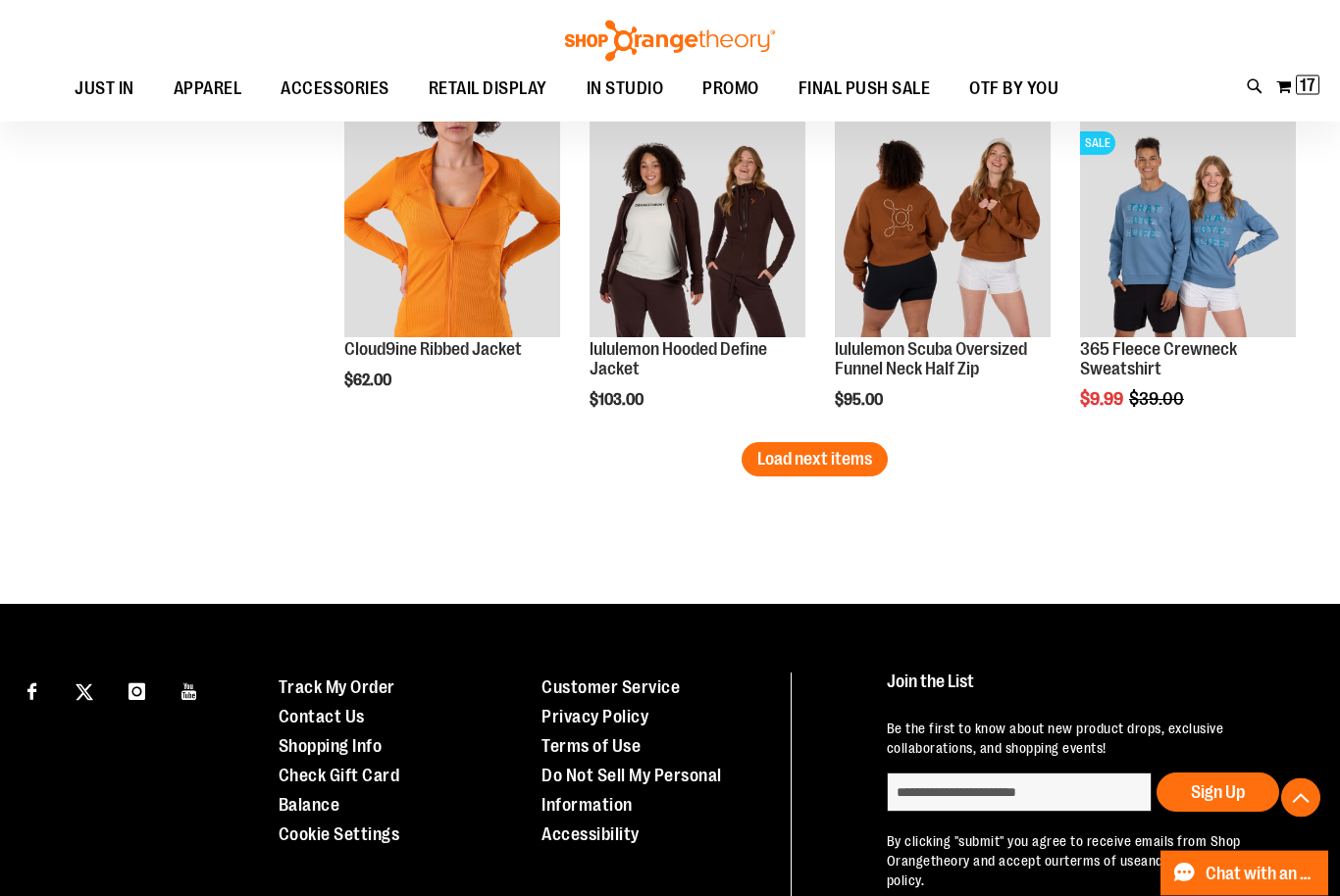
scroll to position [3825, 0]
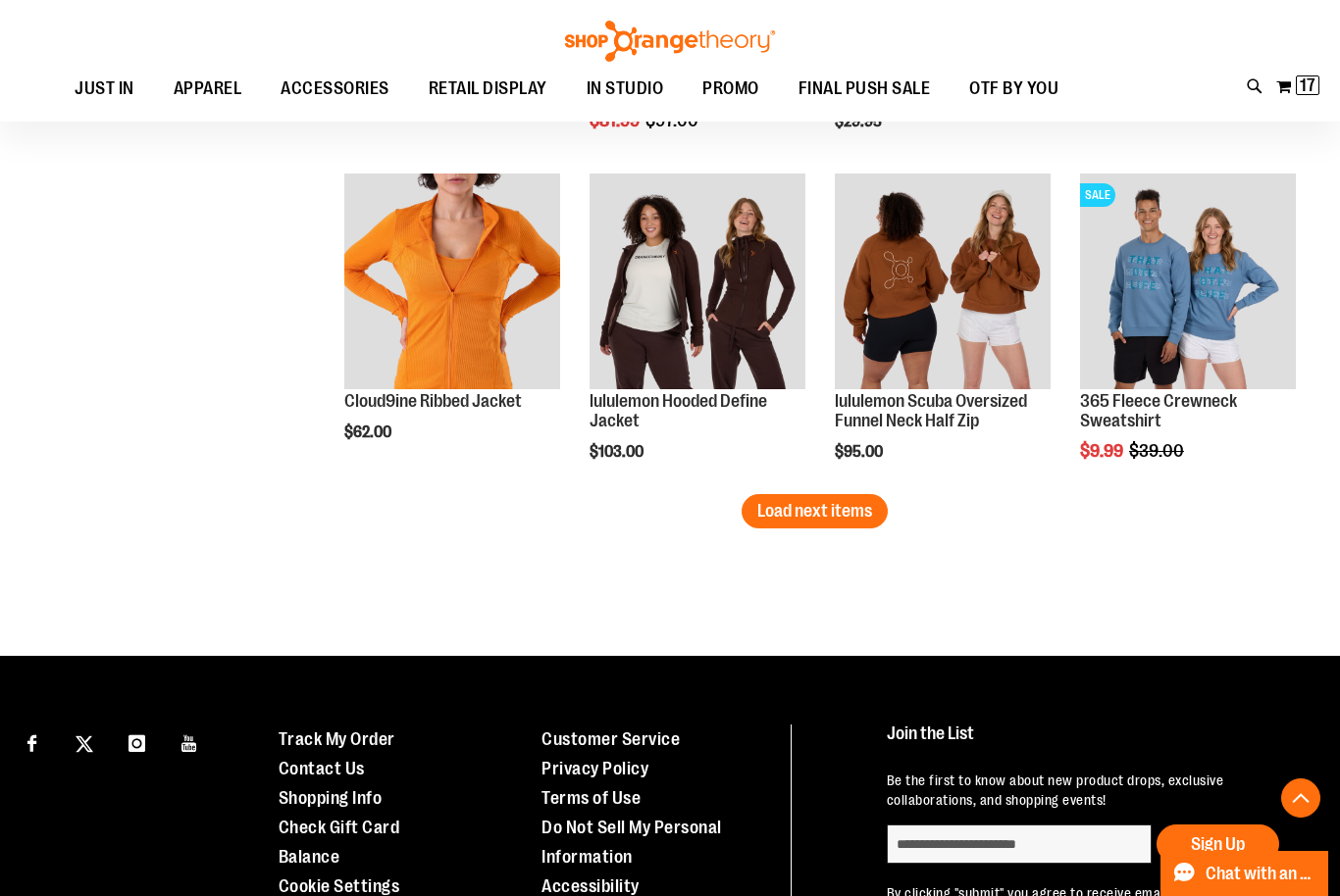
click at [837, 515] on span "Load next items" at bounding box center [815, 511] width 115 height 20
